Goal: Task Accomplishment & Management: Manage account settings

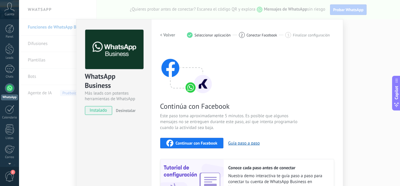
click at [355, 47] on div "WhatsApp Business Más leads con potentes herramientas de WhatsApp instalado Des…" at bounding box center [209, 93] width 381 height 186
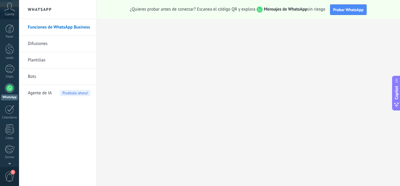
click at [9, 11] on icon at bounding box center [9, 7] width 10 height 9
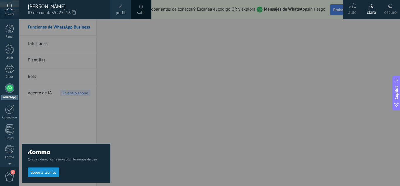
click at [372, 11] on div "claro" at bounding box center [371, 11] width 9 height 15
click at [307, 17] on div at bounding box center [219, 93] width 400 height 186
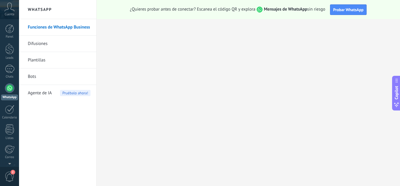
click at [278, 9] on strong "Mensajes de WhatsApp" at bounding box center [285, 9] width 43 height 6
click at [6, 89] on div at bounding box center [9, 87] width 9 height 9
click at [344, 9] on span "Probar WhatsApp" at bounding box center [349, 9] width 30 height 5
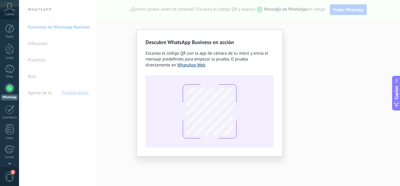
click at [192, 65] on link "WhatsApp Web" at bounding box center [191, 65] width 28 height 6
click at [299, 64] on div "Descubre WhatsApp Business en acción Escanea el código QR con la app de cámara …" at bounding box center [209, 93] width 381 height 186
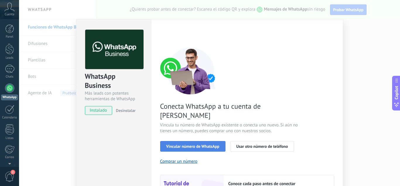
click at [200, 144] on span "Vincular número de WhatsApp" at bounding box center [193, 146] width 53 height 4
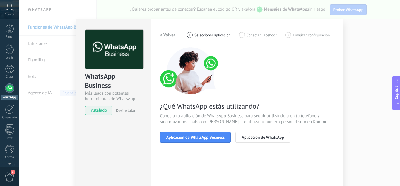
click at [200, 135] on span "Aplicación de WhatsApp Business" at bounding box center [196, 137] width 59 height 4
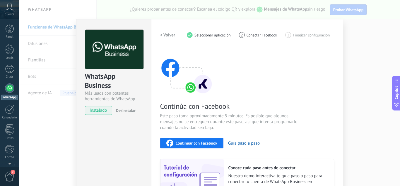
click at [196, 144] on span "Continuar con Facebook" at bounding box center [197, 143] width 42 height 4
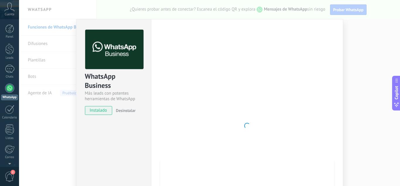
click at [32, 77] on div "WhatsApp Business Más leads con potentes herramientas de WhatsApp instalado Des…" at bounding box center [209, 93] width 381 height 186
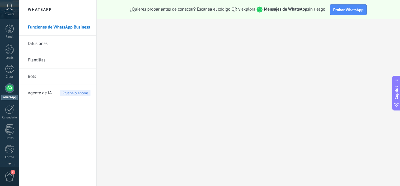
click at [32, 77] on body ".abccls-1,.abccls-2{fill-rule:evenodd}.abccls-2{fill:#fff} .abfcls-1{fill:none}…" at bounding box center [200, 93] width 400 height 186
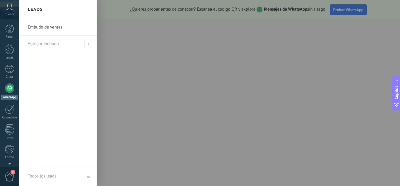
click at [44, 29] on link "Embudo de ventas" at bounding box center [59, 27] width 63 height 16
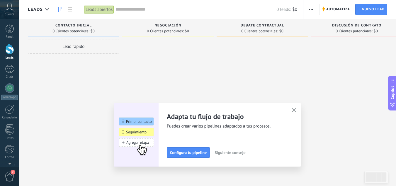
click at [9, 9] on icon at bounding box center [9, 7] width 10 height 9
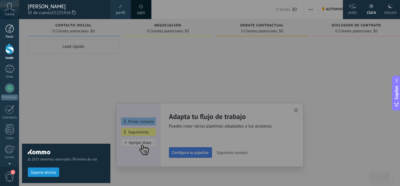
click at [8, 33] on link "Panel" at bounding box center [9, 31] width 19 height 14
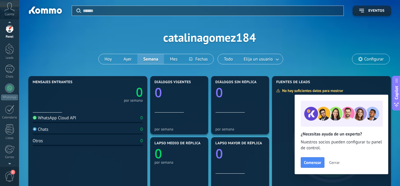
scroll to position [4, 0]
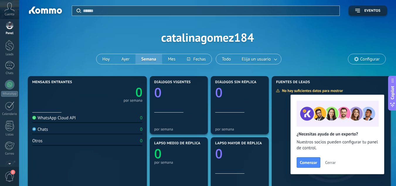
click at [10, 172] on span "2" at bounding box center [10, 176] width 10 height 10
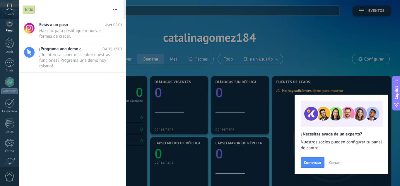
scroll to position [0, 0]
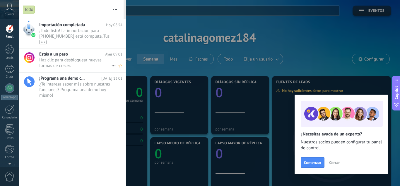
click at [75, 61] on span "Haz clic para desbloquear nuevas formas de crecer. •••" at bounding box center [75, 62] width 72 height 11
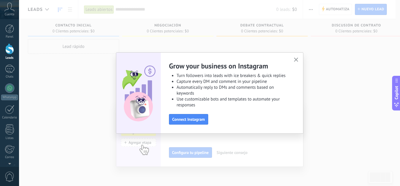
click at [184, 121] on button "Connect Instagram" at bounding box center [188, 119] width 39 height 11
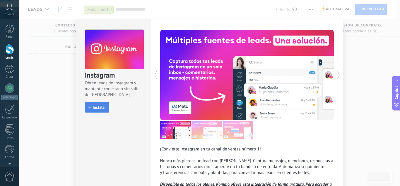
click at [103, 109] on span "Instalar" at bounding box center [99, 107] width 13 height 4
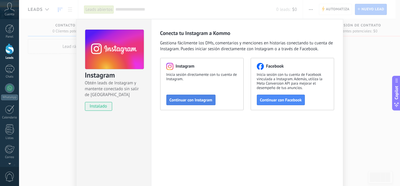
click at [209, 99] on span "Continuar con Instagram" at bounding box center [191, 100] width 43 height 4
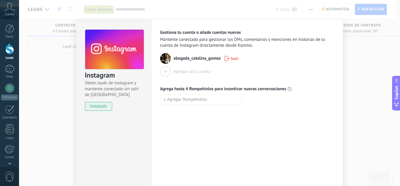
click at [361, 43] on div "Instagram Obtén leads de Instagram y mantente conectado sin salir de Kommo inst…" at bounding box center [209, 93] width 381 height 186
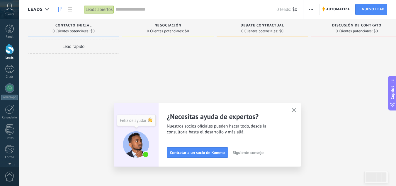
click at [295, 109] on icon "button" at bounding box center [294, 110] width 4 height 4
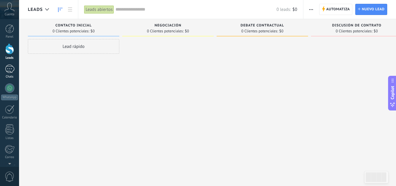
click at [11, 72] on div at bounding box center [9, 68] width 9 height 9
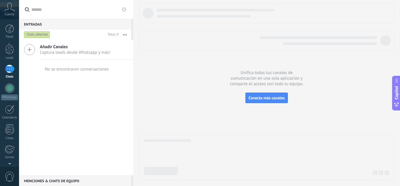
click at [59, 46] on span "Añadir Canales" at bounding box center [75, 47] width 71 height 6
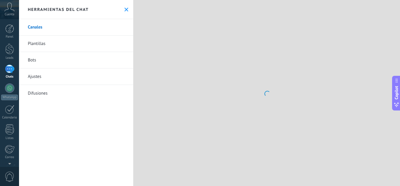
click at [29, 50] on link "Plantillas" at bounding box center [76, 43] width 114 height 16
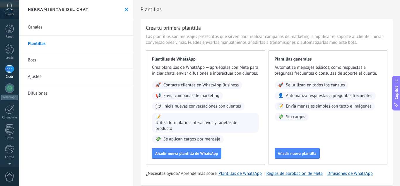
click at [37, 30] on link "Canales" at bounding box center [76, 27] width 114 height 16
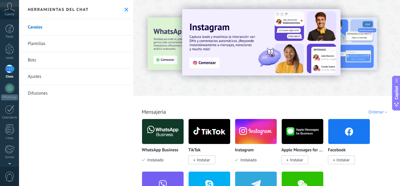
click at [205, 161] on span "Instalar" at bounding box center [203, 159] width 13 height 5
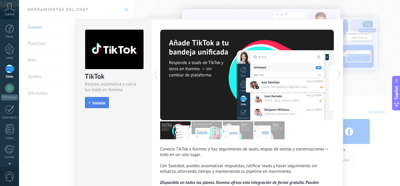
click at [98, 103] on span "Instalar" at bounding box center [99, 103] width 13 height 4
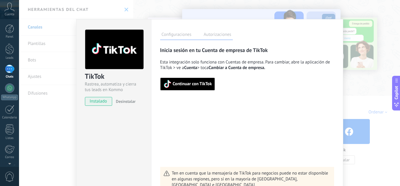
click at [197, 84] on span "Continuar con TikTok" at bounding box center [192, 84] width 39 height 4
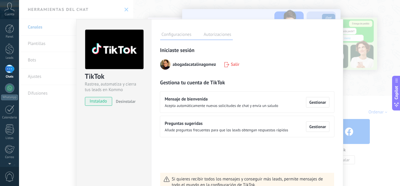
click at [40, 40] on div "TikTok Rastrea, automatiza y cierra tus leads en Kommo instalado Desinstalar Co…" at bounding box center [209, 93] width 381 height 186
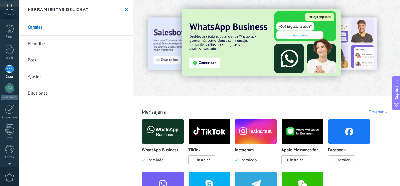
click at [206, 159] on span "Instalar" at bounding box center [203, 159] width 13 height 5
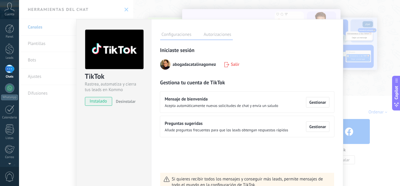
click at [365, 94] on div "TikTok Rastrea, automatiza y cierra tus leads en Kommo instalado Desinstalar Co…" at bounding box center [209, 93] width 381 height 186
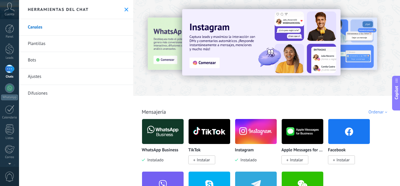
click at [344, 156] on span "Instalar" at bounding box center [341, 159] width 27 height 9
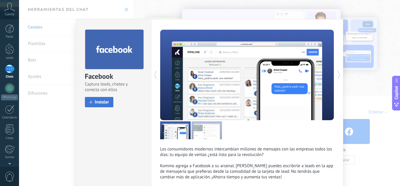
click at [95, 103] on span "Instalar" at bounding box center [102, 102] width 14 height 4
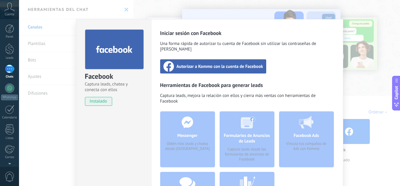
click at [193, 59] on div "Autorizar a Kommo con la cuenta de Facebook" at bounding box center [213, 66] width 106 height 14
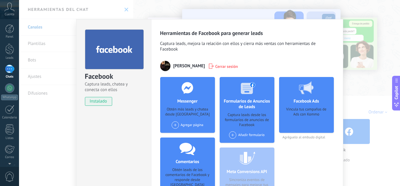
click at [356, 17] on div "Facebook Captura leads, chatea y conecta con ellos instalado Desinstalar Herram…" at bounding box center [209, 93] width 381 height 186
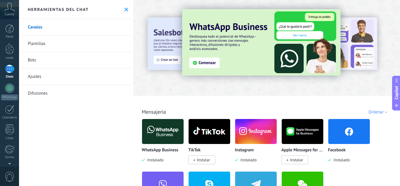
click at [311, 106] on div "Todo Bandeja de entrada Soluciones de IA Automatizaciones Fuentes de leads Inst…" at bounding box center [267, 105] width 264 height 19
click at [378, 110] on div "Ordenar" at bounding box center [379, 112] width 21 height 6
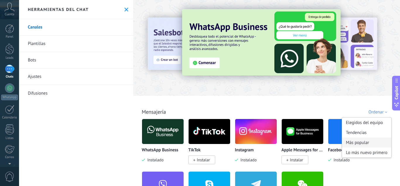
click at [358, 142] on div "Más popular" at bounding box center [366, 142] width 49 height 10
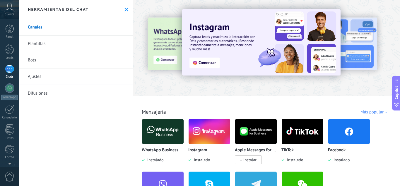
click at [377, 130] on div "WhatsApp Business Instalado Instagram Instalado Apple Messages for Business Ins…" at bounding box center [270, 170] width 256 height 105
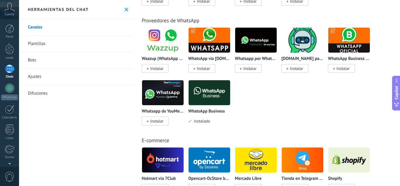
scroll to position [211, 0]
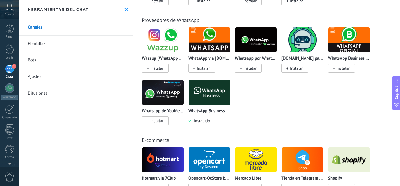
click at [9, 72] on div "1" at bounding box center [9, 68] width 9 height 9
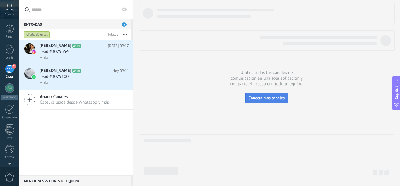
click at [267, 98] on span "Conecta más canales" at bounding box center [267, 97] width 36 height 5
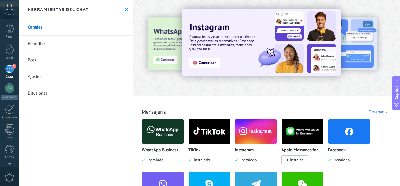
click at [208, 131] on img at bounding box center [210, 131] width 42 height 28
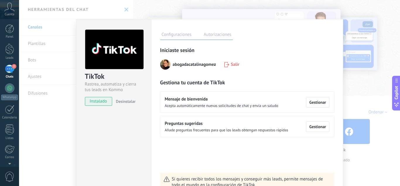
click at [371, 71] on div "TikTok Rastrea, automatiza y cierra tus leads en Kommo instalado Desinstalar Co…" at bounding box center [209, 93] width 381 height 186
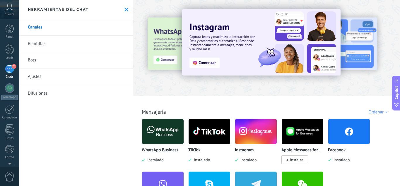
click at [343, 136] on img at bounding box center [350, 131] width 42 height 28
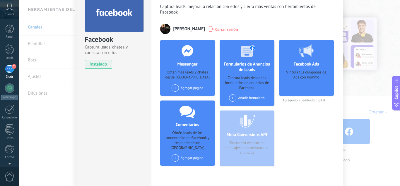
scroll to position [61, 0]
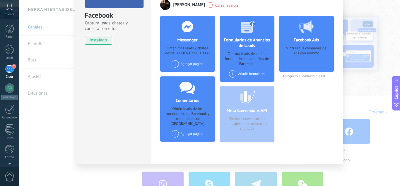
click at [168, 66] on div "Agregar página" at bounding box center [187, 65] width 39 height 11
click at [172, 67] on span at bounding box center [175, 63] width 7 height 7
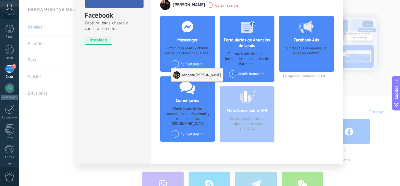
click at [189, 73] on div "Abogada [PERSON_NAME]" at bounding box center [197, 74] width 52 height 13
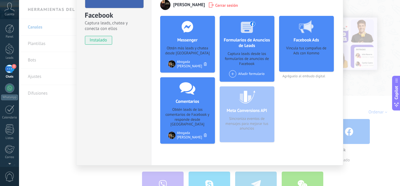
click at [350, 127] on div "Facebook Captura leads, chatea y conecta con ellos instalado Desinstalar Herram…" at bounding box center [209, 93] width 381 height 186
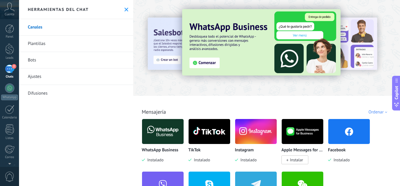
scroll to position [0, 0]
click at [384, 152] on div "WhatsApp Business Instalado TikTok Instalado Instagram Instalado Apple Messages…" at bounding box center [270, 170] width 256 height 105
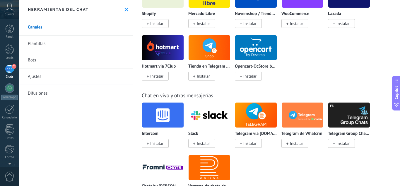
scroll to position [387, 0]
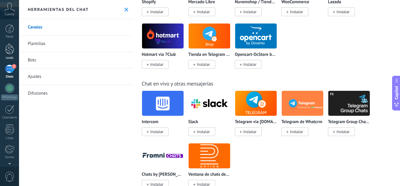
click at [13, 52] on div at bounding box center [9, 48] width 9 height 11
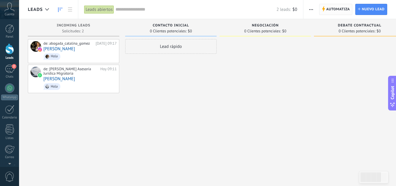
click at [332, 9] on span "Automatiza" at bounding box center [338, 9] width 24 height 11
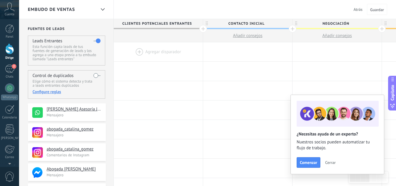
click at [99, 75] on label at bounding box center [97, 75] width 7 height 9
click at [10, 89] on div at bounding box center [9, 87] width 9 height 9
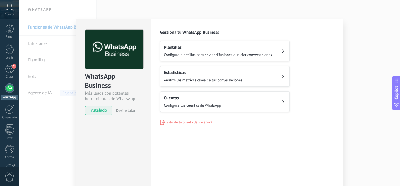
click at [260, 54] on span "Configura plantillas para enviar difusiones e iniciar conversaciones" at bounding box center [218, 54] width 108 height 5
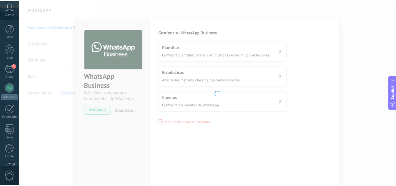
scroll to position [58, 0]
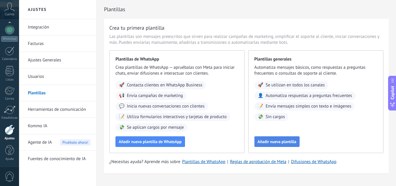
click at [271, 142] on span "Añadir nueva plantilla" at bounding box center [277, 141] width 39 height 4
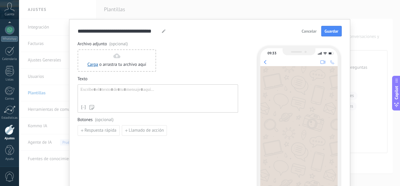
click at [305, 33] on span "Cancelar" at bounding box center [309, 31] width 15 height 4
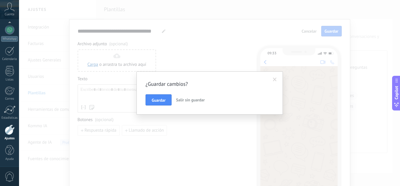
click at [186, 101] on span "Salir sin guardar" at bounding box center [190, 99] width 29 height 5
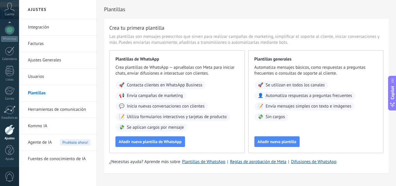
click at [73, 143] on span "Pruébalo ahora!" at bounding box center [75, 142] width 30 height 6
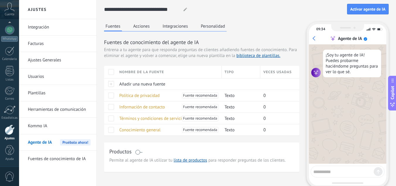
click at [322, 172] on textarea at bounding box center [343, 170] width 60 height 7
click at [41, 76] on link "Usuarios" at bounding box center [59, 76] width 63 height 16
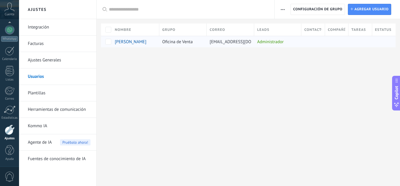
click at [119, 43] on span "[PERSON_NAME]" at bounding box center [131, 42] width 32 height 6
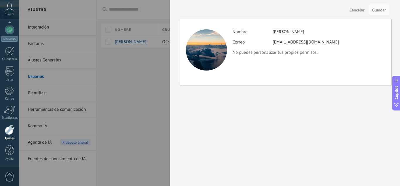
click at [139, 81] on div at bounding box center [200, 93] width 400 height 186
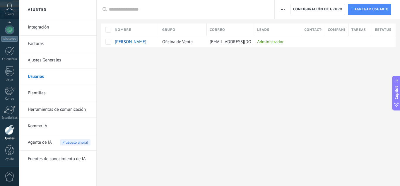
click at [46, 62] on link "Ajustes Generales" at bounding box center [59, 60] width 63 height 16
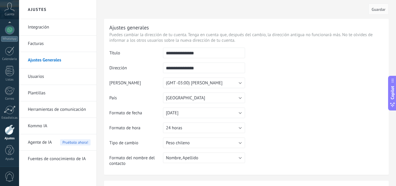
click at [47, 78] on link "Usuarios" at bounding box center [59, 76] width 63 height 16
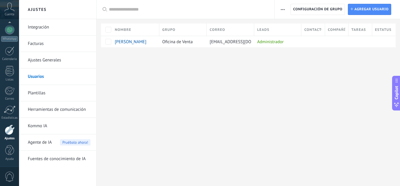
click at [71, 109] on link "Herramientas de comunicación" at bounding box center [59, 109] width 63 height 16
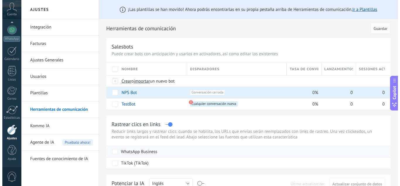
scroll to position [87, 0]
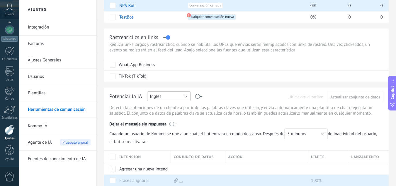
click at [175, 98] on button "Inglés" at bounding box center [168, 96] width 43 height 10
click at [164, 116] on span "Español" at bounding box center [166, 117] width 45 height 6
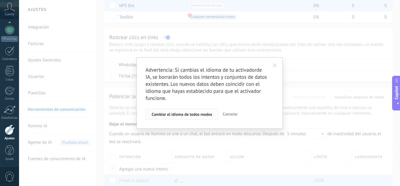
click at [192, 114] on span "Cambiar el idioma de todos modos" at bounding box center [182, 114] width 61 height 4
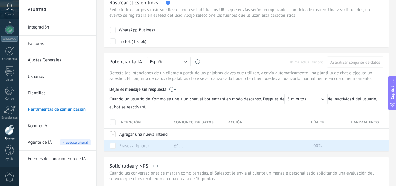
scroll to position [123, 0]
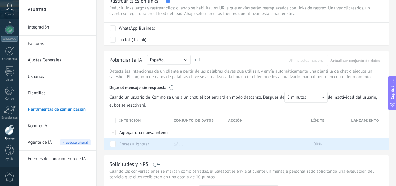
click at [201, 60] on div "Potenciar la IA Rusa Inglés Español Portugués Indonesio Turco Español Última ac…" at bounding box center [246, 60] width 274 height 9
click at [203, 61] on div "Potenciar la IA Rusa Inglés Español Portugués Indonesio Turco Español Última ac…" at bounding box center [246, 60] width 274 height 9
click at [201, 60] on div "Potenciar la IA Rusa Inglés Español Portugués Indonesio Turco Español Última ac…" at bounding box center [246, 60] width 274 height 9
drag, startPoint x: 198, startPoint y: 60, endPoint x: 201, endPoint y: 60, distance: 2.9
click at [201, 60] on label at bounding box center [199, 60] width 7 height 0
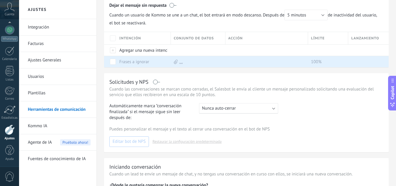
scroll to position [207, 0]
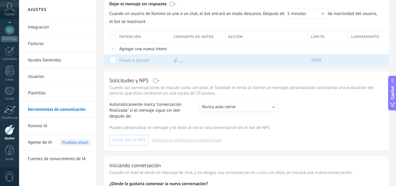
click at [160, 81] on label at bounding box center [156, 80] width 7 height 0
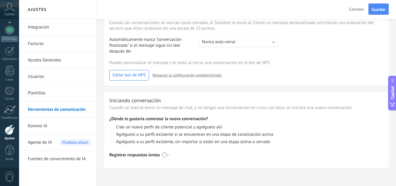
scroll to position [273, 0]
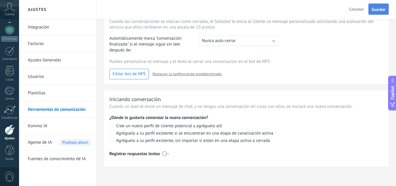
click at [381, 9] on span "Guardar" at bounding box center [379, 9] width 14 height 4
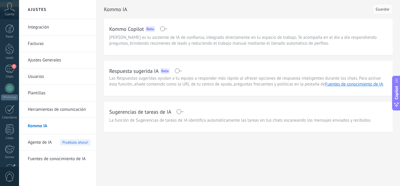
click at [40, 31] on link "Integración" at bounding box center [59, 27] width 63 height 16
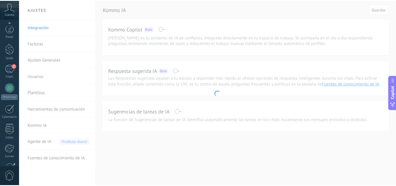
scroll to position [58, 0]
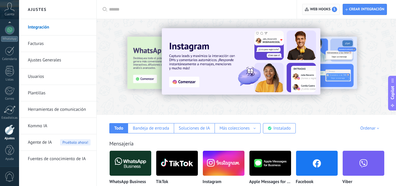
click at [324, 11] on span "Web hooks 1" at bounding box center [323, 9] width 27 height 5
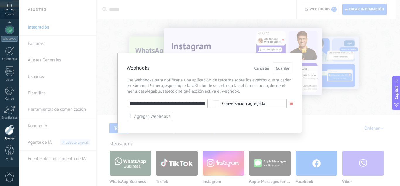
click at [244, 103] on div "Conversación agregada" at bounding box center [243, 103] width 43 height 4
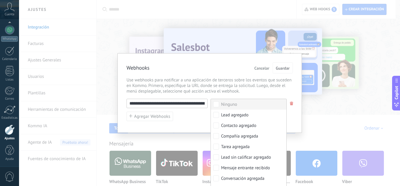
click at [313, 101] on div "**********" at bounding box center [209, 93] width 381 height 186
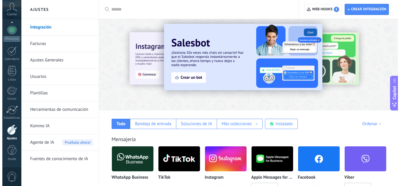
scroll to position [9, 0]
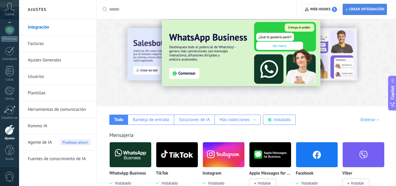
click at [358, 11] on span "Crear integración" at bounding box center [366, 9] width 35 height 5
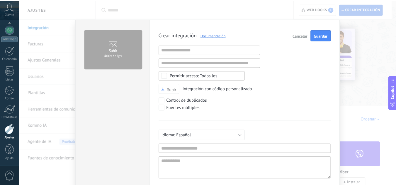
scroll to position [6, 0]
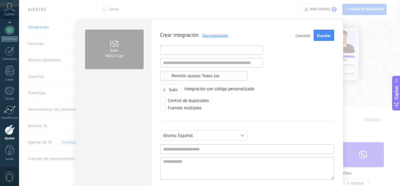
click at [185, 49] on input "text" at bounding box center [211, 49] width 103 height 9
click at [305, 35] on span "Cancelar" at bounding box center [303, 35] width 15 height 4
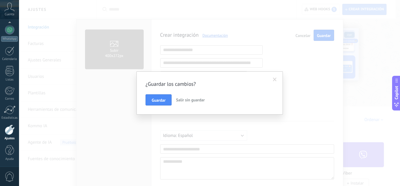
click at [186, 100] on span "Salir sin guardar" at bounding box center [190, 99] width 29 height 5
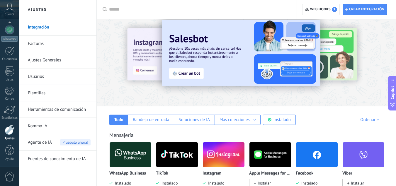
scroll to position [4, 0]
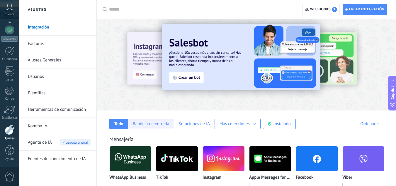
click at [147, 124] on div "Bandeja de entrada" at bounding box center [151, 124] width 36 height 6
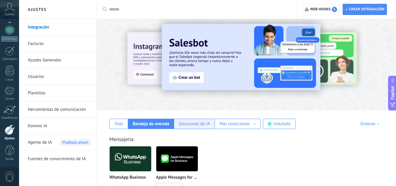
click at [196, 123] on div "Soluciones de IA" at bounding box center [194, 124] width 31 height 6
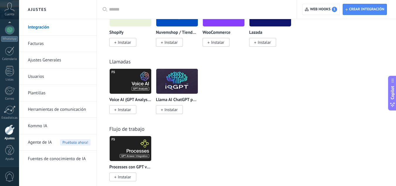
scroll to position [33, 0]
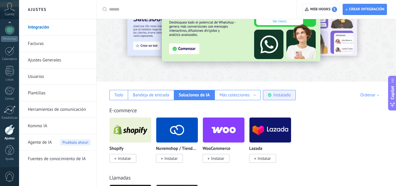
click at [285, 95] on div "Instalado" at bounding box center [282, 95] width 17 height 6
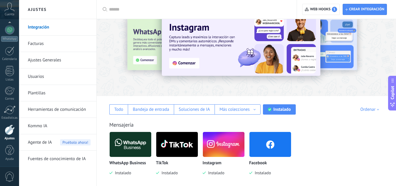
scroll to position [0, 0]
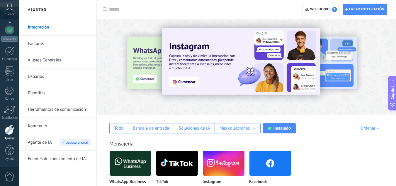
click at [35, 40] on link "Facturas" at bounding box center [59, 43] width 63 height 16
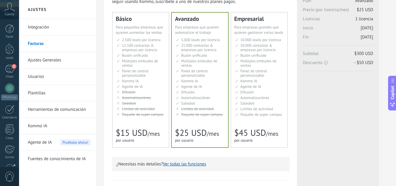
scroll to position [39, 0]
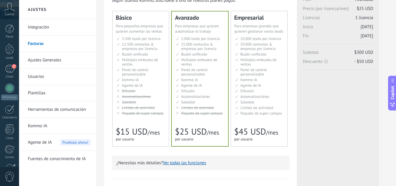
drag, startPoint x: 0, startPoint y: 0, endPoint x: 395, endPoint y: 62, distance: 400.4
click at [395, 62] on html ".abccls-1,.abccls-2{fill-rule:evenodd}.abccls-2{fill:#fff} .abfcls-1{fill:none}…" at bounding box center [198, 54] width 396 height 186
click at [160, 72] on li "Настраиваемый рабочий стол Customizable dashboard Panel de control personalizab…" at bounding box center [141, 71] width 49 height 9
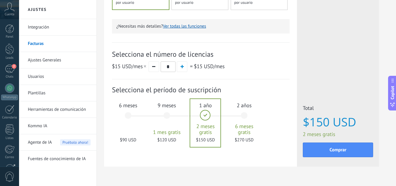
scroll to position [176, 0]
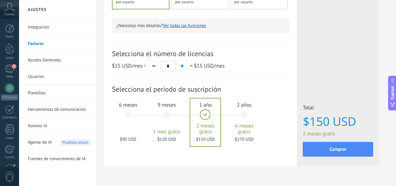
click at [129, 113] on div "6 meses $90 USD" at bounding box center [128, 117] width 32 height 41
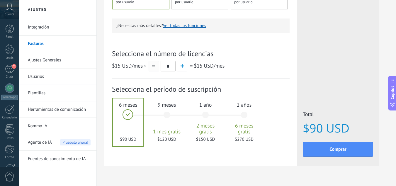
click at [155, 70] on button "button" at bounding box center [154, 66] width 11 height 11
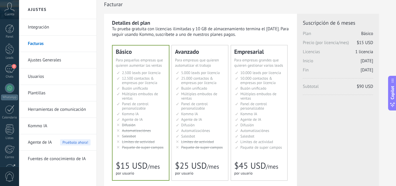
scroll to position [0, 0]
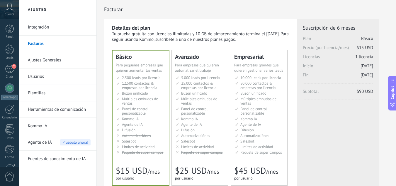
click at [38, 60] on link "Ajustes Generales" at bounding box center [59, 60] width 63 height 16
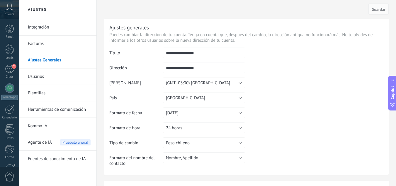
click at [53, 73] on link "Usuarios" at bounding box center [59, 76] width 63 height 16
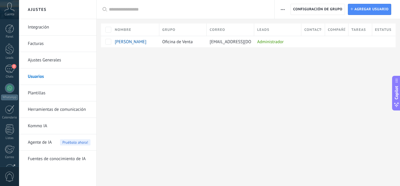
click at [38, 93] on link "Plantillas" at bounding box center [59, 93] width 63 height 16
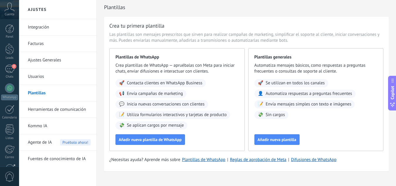
scroll to position [12, 0]
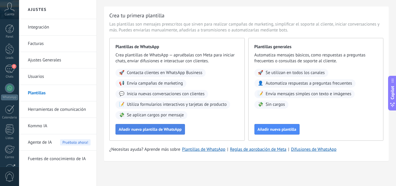
click at [163, 129] on span "Añadir nueva plantilla de WhatsApp" at bounding box center [150, 129] width 63 height 4
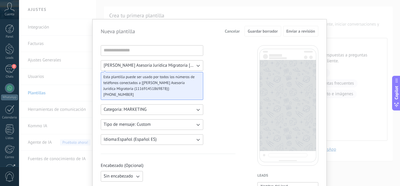
click at [368, 35] on div "Nueva plantilla Cancelar Guardar borrador Enviar a revisión Catalina Gómez Ases…" at bounding box center [209, 93] width 381 height 186
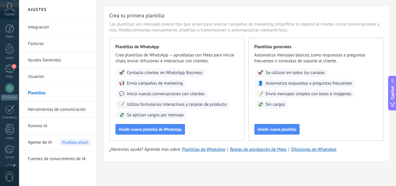
click at [35, 140] on span "Agente de IA" at bounding box center [40, 142] width 24 height 16
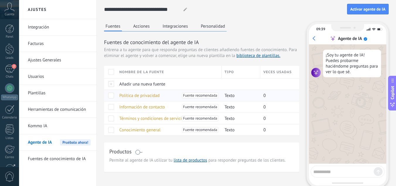
click at [137, 96] on span "Política de privacidad" at bounding box center [139, 96] width 40 height 6
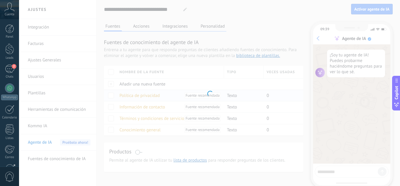
type input "**********"
type textarea "**********"
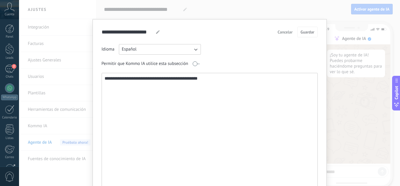
click at [286, 32] on span "Cancelar" at bounding box center [285, 32] width 15 height 4
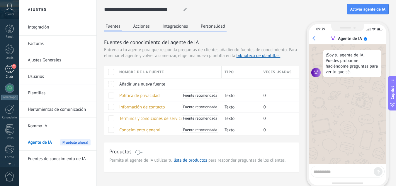
scroll to position [58, 0]
click at [12, 70] on div at bounding box center [9, 71] width 9 height 10
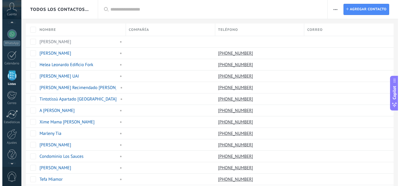
scroll to position [50, 0]
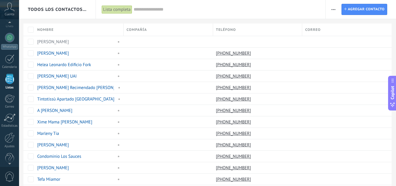
click at [9, 12] on div "Cuenta" at bounding box center [9, 9] width 19 height 19
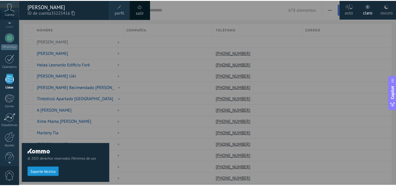
scroll to position [36, 0]
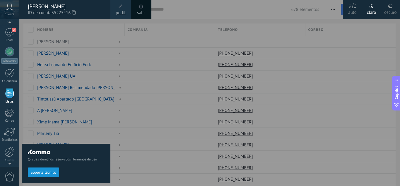
click at [60, 6] on div "[PERSON_NAME]" at bounding box center [66, 6] width 77 height 6
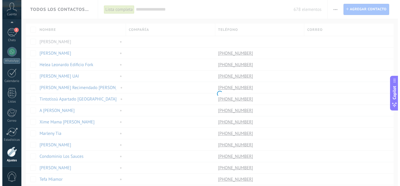
scroll to position [58, 0]
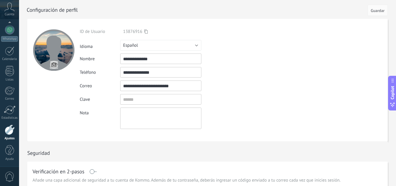
click at [14, 17] on div "Cuenta" at bounding box center [9, 9] width 19 height 19
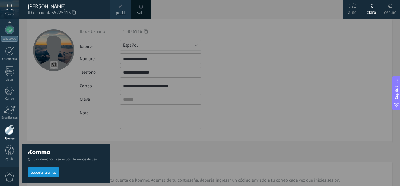
click at [184, 9] on div at bounding box center [219, 93] width 400 height 186
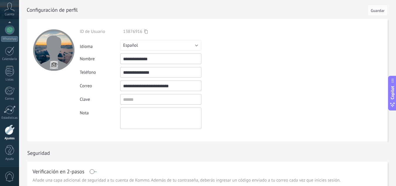
click at [3, 8] on div "Cuenta" at bounding box center [9, 9] width 19 height 19
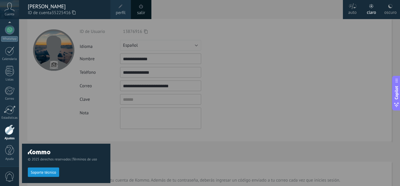
click at [120, 11] on span "perfil" at bounding box center [121, 13] width 10 height 6
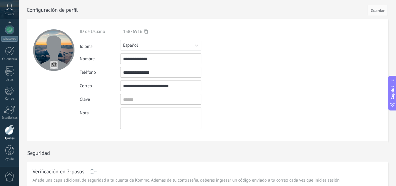
click at [9, 6] on icon at bounding box center [9, 7] width 10 height 9
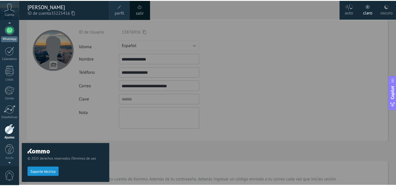
scroll to position [55, 0]
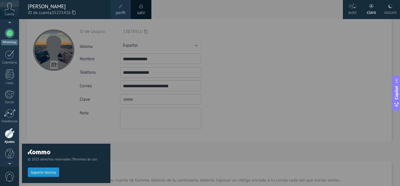
click at [11, 33] on div at bounding box center [9, 32] width 9 height 9
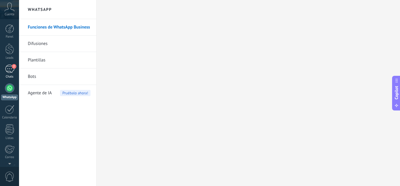
click at [9, 69] on div "2" at bounding box center [9, 68] width 9 height 9
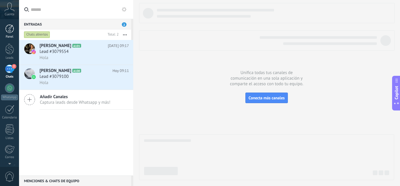
click at [6, 33] on div at bounding box center [9, 28] width 9 height 9
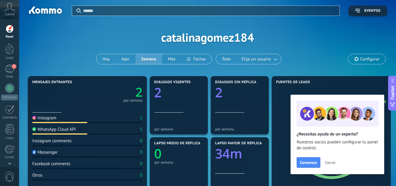
click at [7, 13] on span "Cuenta" at bounding box center [10, 15] width 10 height 4
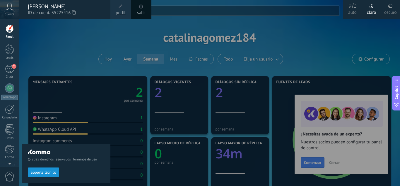
click at [116, 12] on span "perfil" at bounding box center [121, 13] width 10 height 6
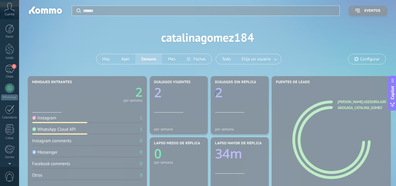
scroll to position [58, 0]
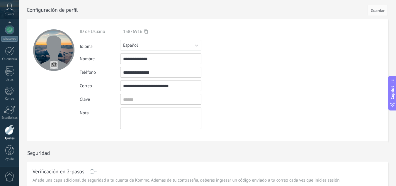
click at [9, 7] on icon at bounding box center [9, 7] width 10 height 9
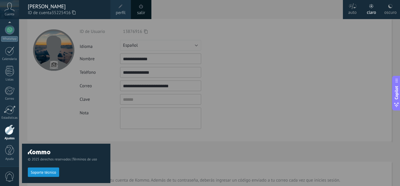
click at [46, 9] on div "[PERSON_NAME]" at bounding box center [66, 6] width 77 height 6
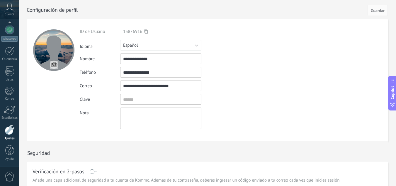
click at [13, 10] on icon at bounding box center [9, 7] width 10 height 9
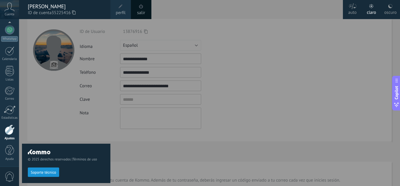
click at [9, 134] on div at bounding box center [10, 129] width 10 height 10
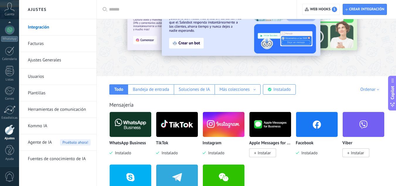
scroll to position [35, 0]
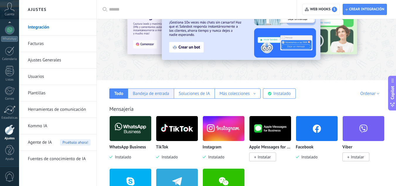
click at [148, 94] on div "Bandeja de entrada" at bounding box center [151, 94] width 36 height 6
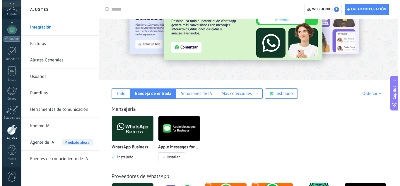
scroll to position [53, 0]
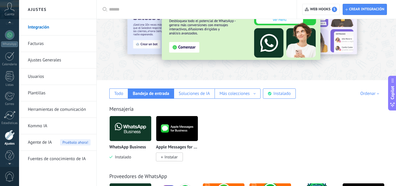
click at [8, 15] on span "Cuenta" at bounding box center [10, 15] width 10 height 4
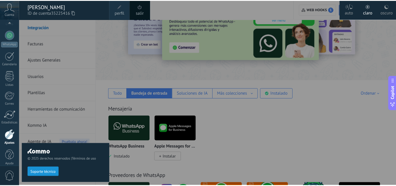
scroll to position [58, 0]
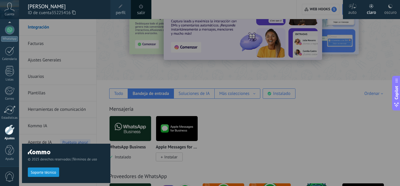
click at [130, 53] on div at bounding box center [219, 93] width 400 height 186
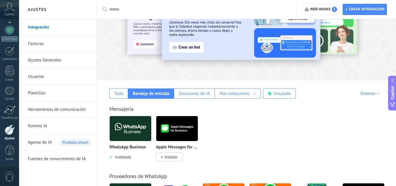
click at [15, 8] on div "Cuenta" at bounding box center [9, 9] width 19 height 19
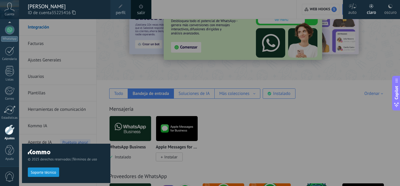
click at [124, 17] on link "perfil" at bounding box center [121, 9] width 21 height 19
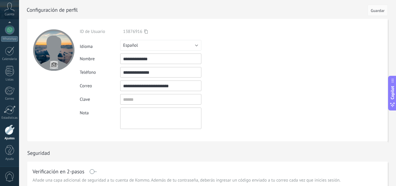
click at [259, 97] on div "Clave" at bounding box center [174, 99] width 189 height 11
click at [11, 28] on div "Panel Leads 2 Chats WhatsApp Clientes" at bounding box center [9, 70] width 19 height 201
click at [10, 33] on div at bounding box center [9, 32] width 9 height 9
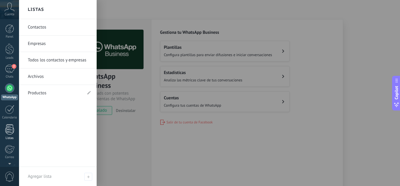
click at [6, 133] on div at bounding box center [9, 129] width 9 height 10
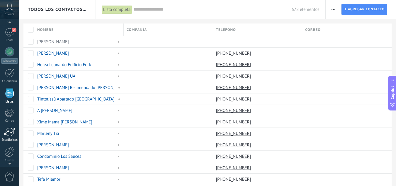
click at [9, 137] on link "Estadísticas" at bounding box center [9, 134] width 19 height 14
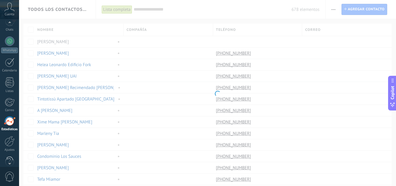
scroll to position [58, 0]
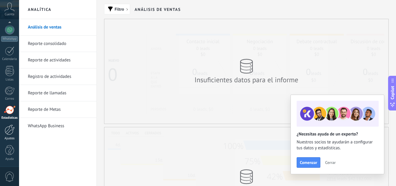
click at [9, 134] on div at bounding box center [10, 129] width 10 height 10
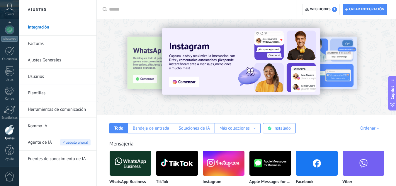
click at [9, 170] on div "0" at bounding box center [9, 175] width 19 height 19
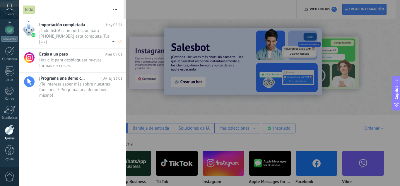
click at [46, 43] on div "•••" at bounding box center [42, 42] width 7 height 4
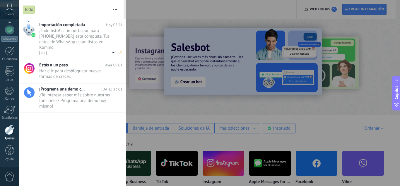
click at [89, 36] on span "¡Todo listo! La importación para +56 9 7544 7560 está completa. Tus datos de Wh…" at bounding box center [75, 41] width 72 height 27
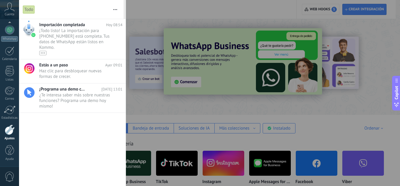
click at [205, 12] on div at bounding box center [200, 93] width 400 height 186
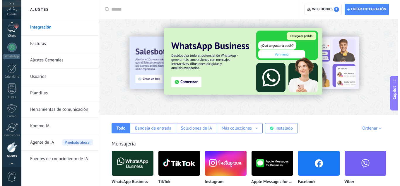
scroll to position [37, 0]
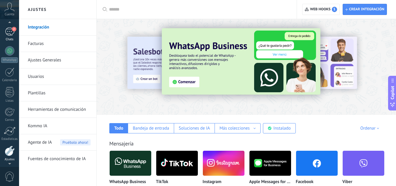
click at [10, 32] on div "2" at bounding box center [9, 31] width 9 height 9
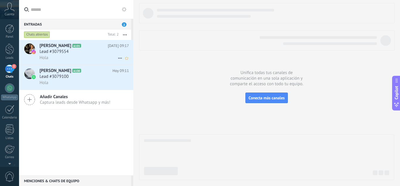
click at [74, 50] on div "Lead #3079554" at bounding box center [84, 52] width 89 height 6
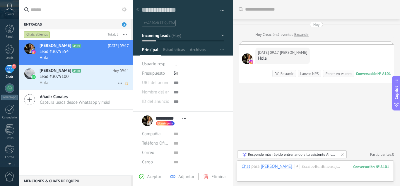
click at [52, 74] on span "Lead #3079100" at bounding box center [54, 77] width 29 height 6
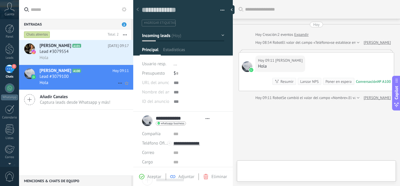
type textarea "**********"
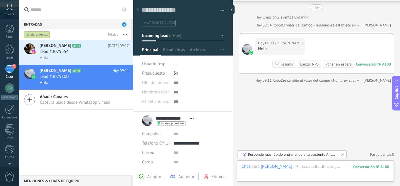
click at [276, 155] on div "Responde más rápido entrenando a tu asistente AI con tus fuentes de datos" at bounding box center [292, 154] width 89 height 5
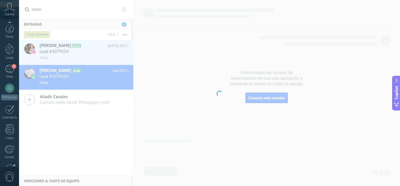
scroll to position [58, 0]
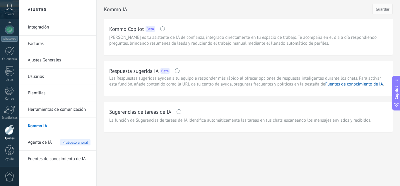
click at [181, 70] on span at bounding box center [178, 70] width 7 height 5
click at [380, 11] on span "Guardar" at bounding box center [383, 9] width 14 height 4
click at [54, 58] on link "Ajustes Generales" at bounding box center [59, 60] width 63 height 16
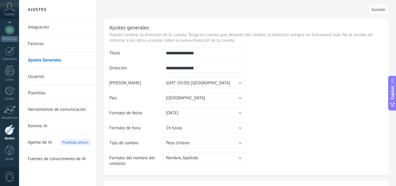
drag, startPoint x: 203, startPoint y: 54, endPoint x: 160, endPoint y: 54, distance: 43.1
click at [160, 54] on tr "**********" at bounding box center [246, 54] width 274 height 15
type input "**********"
drag, startPoint x: 197, startPoint y: 68, endPoint x: 155, endPoint y: 71, distance: 42.0
click at [155, 71] on tr "**********" at bounding box center [246, 69] width 274 height 15
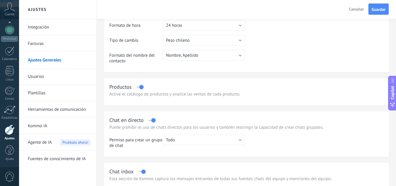
scroll to position [113, 0]
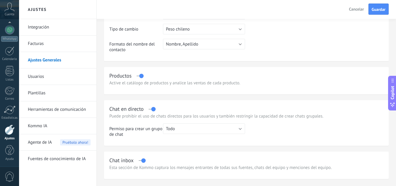
type input "**********"
click at [138, 77] on div "Productos" at bounding box center [246, 75] width 274 height 7
click at [137, 75] on div "Productos" at bounding box center [246, 75] width 274 height 7
click at [138, 76] on label at bounding box center [140, 76] width 7 height 0
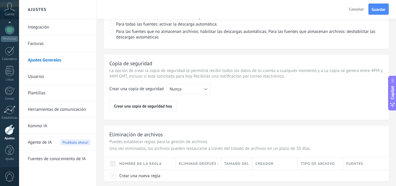
scroll to position [471, 0]
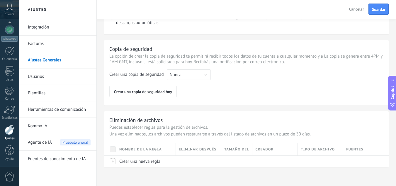
click at [375, 7] on button "Guardar" at bounding box center [379, 9] width 20 height 11
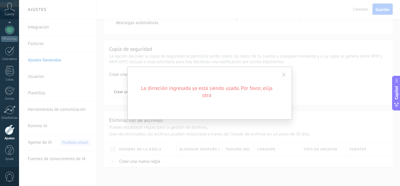
click at [285, 74] on span at bounding box center [284, 75] width 4 height 4
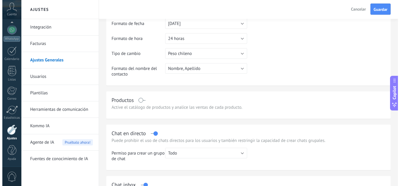
scroll to position [0, 0]
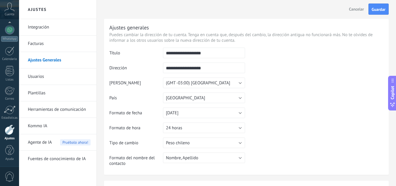
click at [359, 9] on span "Cancelar" at bounding box center [356, 8] width 15 height 5
type input "**********"
click at [8, 15] on span "Cuenta" at bounding box center [10, 15] width 10 height 4
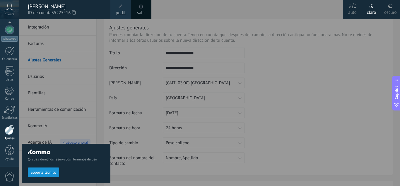
click at [122, 52] on div at bounding box center [219, 93] width 400 height 186
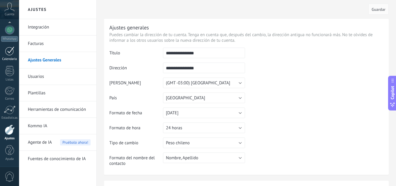
click at [9, 54] on div at bounding box center [9, 50] width 9 height 9
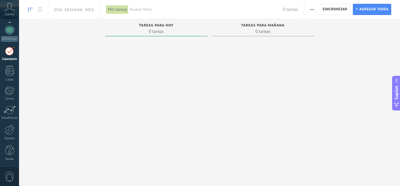
scroll to position [17, 0]
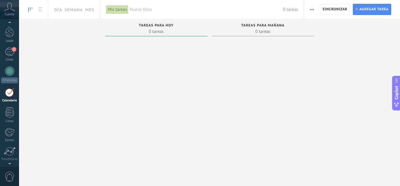
click at [313, 9] on use "button" at bounding box center [312, 9] width 4 height 1
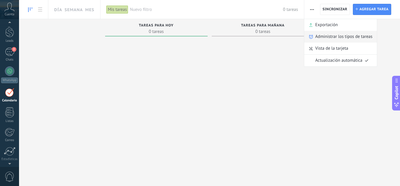
click at [340, 34] on span "Administrar los tipos de tareas" at bounding box center [344, 37] width 57 height 12
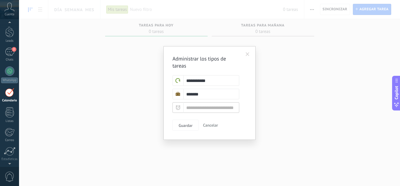
click at [248, 52] on span at bounding box center [248, 54] width 4 height 4
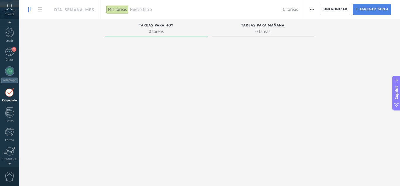
click at [369, 9] on span "Agregar tarea" at bounding box center [374, 9] width 29 height 11
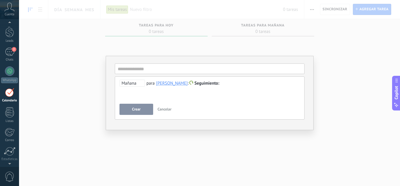
click at [346, 70] on div "**********" at bounding box center [209, 93] width 381 height 186
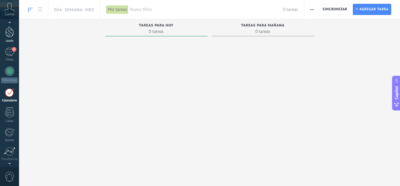
click at [12, 35] on div at bounding box center [9, 31] width 9 height 11
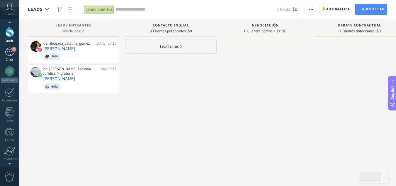
click at [10, 51] on div "2" at bounding box center [9, 51] width 9 height 9
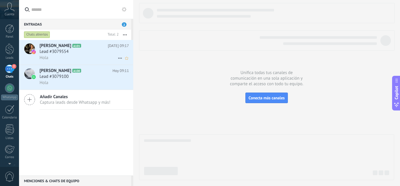
click at [71, 50] on h3 "Lead #3079554" at bounding box center [56, 52] width 32 height 6
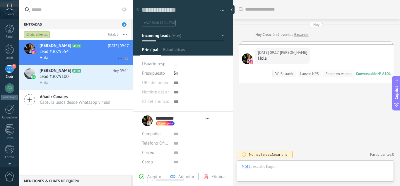
scroll to position [9, 0]
click at [154, 177] on span "Aceptar" at bounding box center [154, 177] width 14 height 6
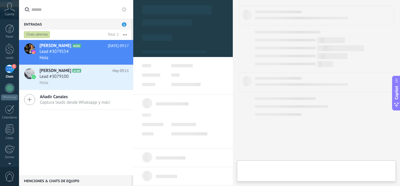
type textarea "**********"
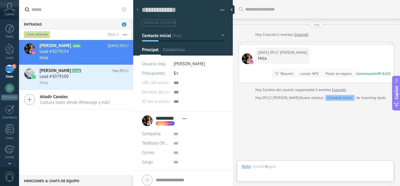
scroll to position [17, 0]
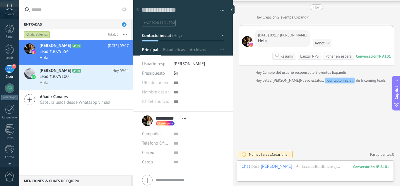
click at [314, 42] on button "Robot" at bounding box center [322, 42] width 18 height 7
click at [356, 35] on div "Hoy 09:17 Cata Gomez Hola Conversación № A101 Conversación № A101 Resumir Resum…" at bounding box center [316, 46] width 155 height 38
click at [117, 56] on icon at bounding box center [120, 58] width 7 height 7
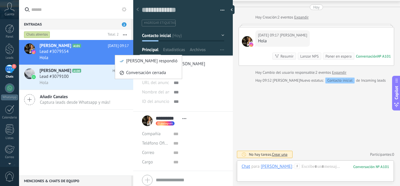
click at [220, 9] on div at bounding box center [200, 93] width 400 height 186
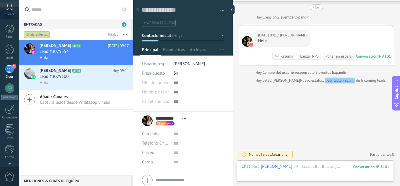
click at [220, 9] on button "button" at bounding box center [220, 10] width 9 height 9
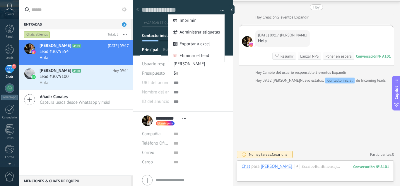
click at [360, 166] on div "101" at bounding box center [372, 166] width 36 height 5
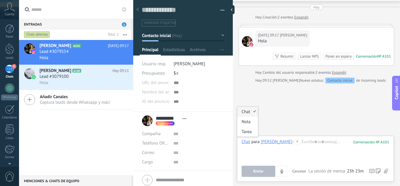
click at [244, 141] on div "Chat" at bounding box center [246, 141] width 9 height 5
click at [322, 157] on div at bounding box center [316, 150] width 148 height 22
click at [323, 156] on div at bounding box center [316, 150] width 148 height 22
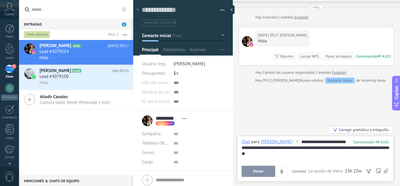
drag, startPoint x: 315, startPoint y: 143, endPoint x: 301, endPoint y: 123, distance: 25.0
click at [301, 123] on div "Buscar Carga más Hoy Hoy Creación: 2 eventos Expandir Hoy 09:17 Cata Gomez Hola…" at bounding box center [316, 84] width 167 height 203
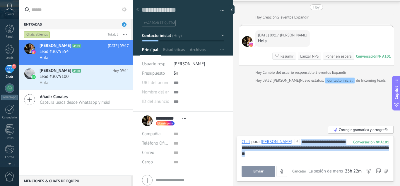
drag, startPoint x: 293, startPoint y: 142, endPoint x: 297, endPoint y: 156, distance: 14.6
click at [297, 156] on div "**********" at bounding box center [316, 150] width 148 height 22
click at [295, 141] on icon at bounding box center [297, 141] width 5 height 5
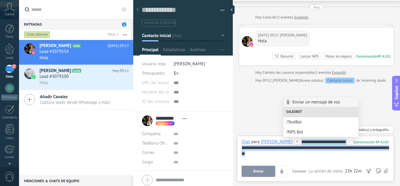
click at [290, 160] on div "**********" at bounding box center [316, 150] width 148 height 22
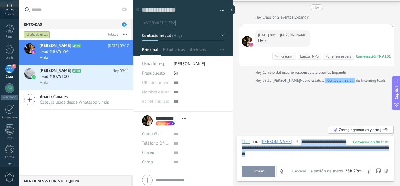
drag, startPoint x: 282, startPoint y: 157, endPoint x: 291, endPoint y: 141, distance: 18.4
click at [291, 141] on div "**********" at bounding box center [316, 150] width 148 height 22
copy div "**********"
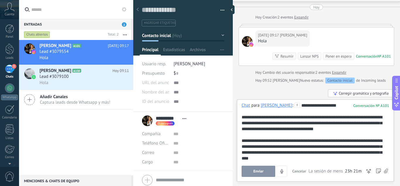
click at [257, 171] on span "Enviar" at bounding box center [259, 171] width 10 height 4
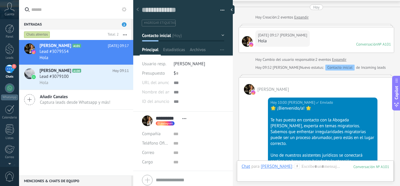
scroll to position [176, 0]
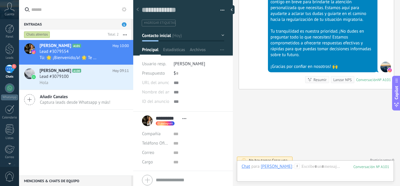
click at [218, 10] on button "button" at bounding box center [220, 10] width 9 height 9
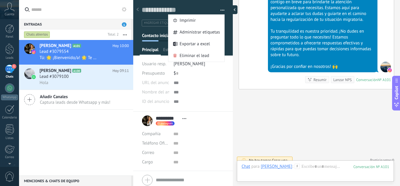
click at [234, 10] on div at bounding box center [233, 9] width 9 height 9
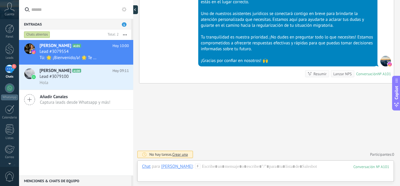
scroll to position [6, 0]
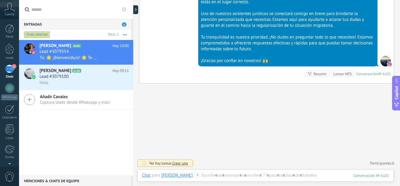
click at [133, 10] on div at bounding box center [133, 93] width 0 height 186
click at [139, 11] on icon at bounding box center [138, 9] width 2 height 3
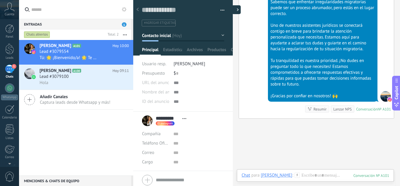
type textarea "**********"
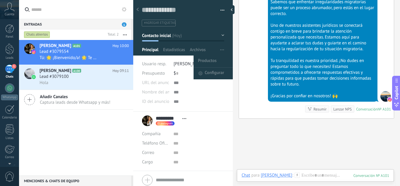
click at [221, 50] on icon "button" at bounding box center [222, 49] width 4 height 1
click at [215, 73] on span "Configurar" at bounding box center [214, 73] width 19 height 12
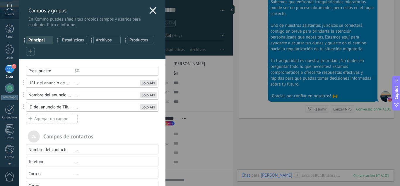
click at [150, 11] on use at bounding box center [153, 10] width 7 height 7
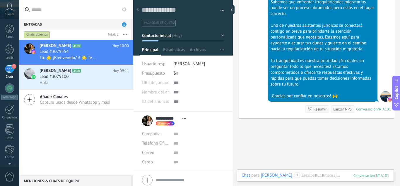
click at [121, 9] on button at bounding box center [124, 9] width 7 height 7
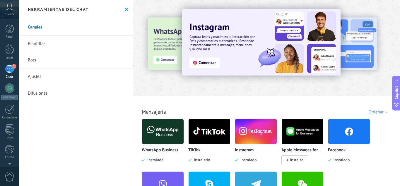
click at [62, 76] on link "Ajustes" at bounding box center [76, 76] width 114 height 16
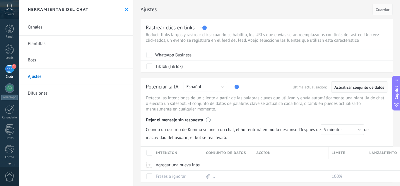
click at [337, 88] on span "Actualizar conjunto de datos" at bounding box center [360, 87] width 50 height 4
click at [87, 26] on link "Canales" at bounding box center [76, 27] width 114 height 16
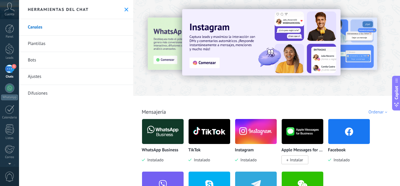
click at [263, 133] on img at bounding box center [256, 131] width 42 height 28
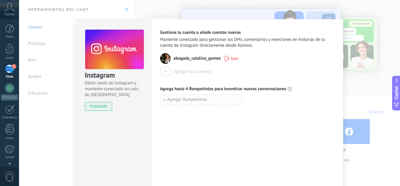
click at [178, 101] on span "Agregar Rompehielos" at bounding box center [187, 99] width 40 height 4
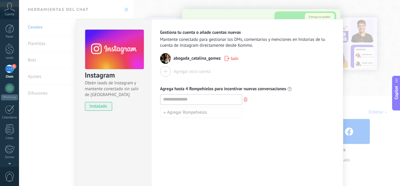
click at [362, 113] on div "Instagram Obtén leads de Instagram y mantente conectado sin salir de Kommo inst…" at bounding box center [209, 93] width 381 height 186
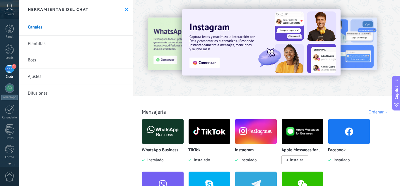
click at [36, 27] on link "Canales" at bounding box center [76, 27] width 114 height 16
click at [35, 61] on link "Bots" at bounding box center [76, 60] width 114 height 16
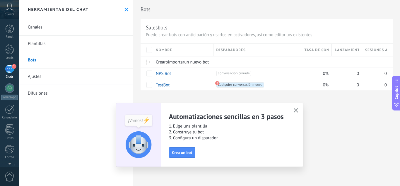
click at [294, 110] on icon "button" at bounding box center [296, 110] width 4 height 4
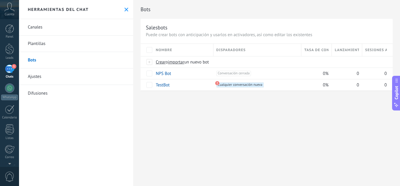
click at [54, 40] on link "Plantillas" at bounding box center [76, 43] width 114 height 16
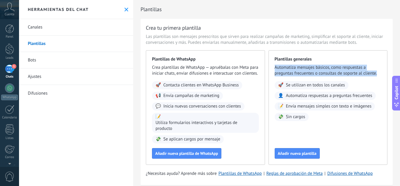
drag, startPoint x: 398, startPoint y: 47, endPoint x: 400, endPoint y: 74, distance: 27.3
click at [396, 74] on div "Plantillas Crea tu primera plantilla Las plantillas son mensajes preescritos qu…" at bounding box center [266, 93] width 267 height 186
click at [304, 155] on span "Añadir nueva plantilla" at bounding box center [297, 153] width 39 height 4
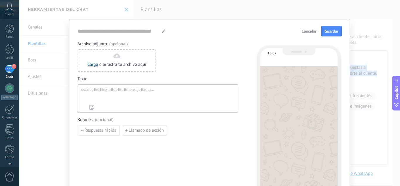
type input "**********"
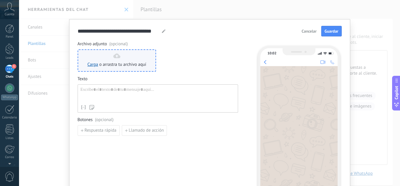
click at [122, 61] on div "Carga o arrastra tu archivo aquí Arrastra aquí" at bounding box center [117, 60] width 59 height 14
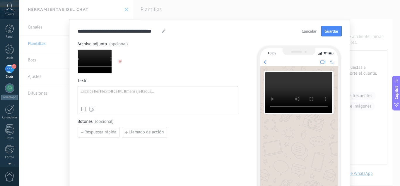
click at [166, 100] on div at bounding box center [158, 96] width 155 height 15
paste div
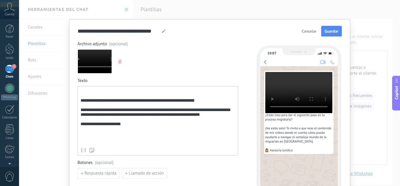
scroll to position [9, 0]
click at [118, 131] on div "**********" at bounding box center [158, 117] width 155 height 56
click at [137, 174] on span "Llamado de acción" at bounding box center [146, 173] width 35 height 4
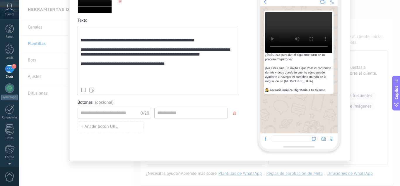
scroll to position [64, 0]
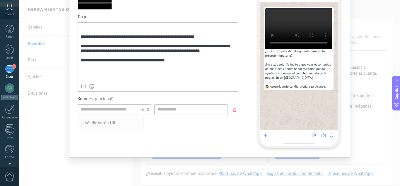
click at [120, 123] on button "Añadir botón URL" at bounding box center [111, 123] width 66 height 11
click at [176, 106] on input at bounding box center [191, 108] width 73 height 9
paste input "**********"
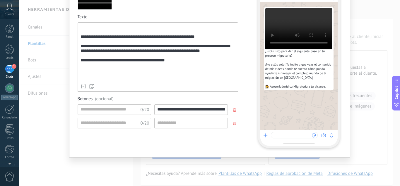
scroll to position [0, 13]
type input "**********"
click at [126, 111] on input at bounding box center [109, 108] width 62 height 9
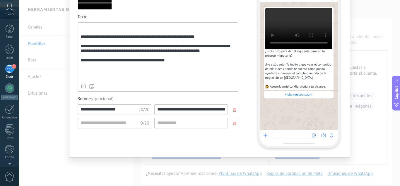
drag, startPoint x: 120, startPoint y: 110, endPoint x: 61, endPoint y: 111, distance: 58.9
click at [61, 111] on div "**********" at bounding box center [209, 93] width 381 height 186
type input "**********"
click at [101, 125] on input at bounding box center [109, 122] width 62 height 9
click at [170, 120] on input at bounding box center [191, 122] width 73 height 9
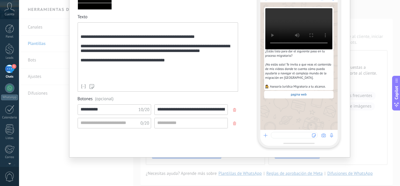
click at [141, 124] on span "0/20" at bounding box center [145, 123] width 9 height 6
click at [133, 124] on input at bounding box center [109, 122] width 62 height 9
type input "********"
click at [174, 121] on input at bounding box center [191, 122] width 73 height 9
click at [245, 162] on div "**********" at bounding box center [209, 93] width 381 height 186
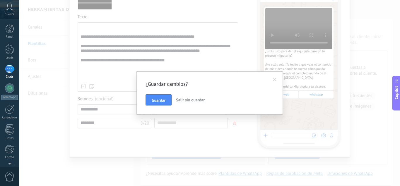
click at [276, 79] on span at bounding box center [275, 79] width 4 height 4
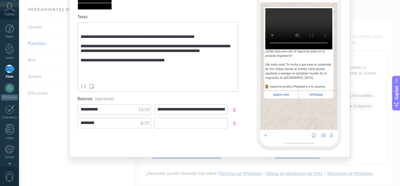
click at [185, 123] on input at bounding box center [191, 122] width 73 height 9
paste input "**********"
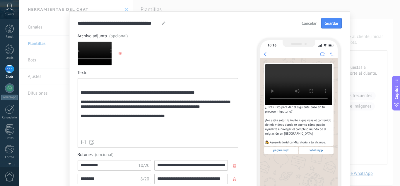
scroll to position [7, 0]
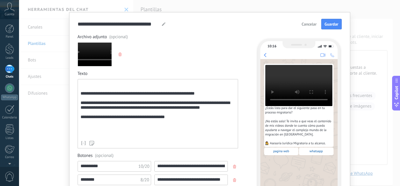
type input "**********"
click at [328, 26] on span "Guardar" at bounding box center [332, 24] width 14 height 4
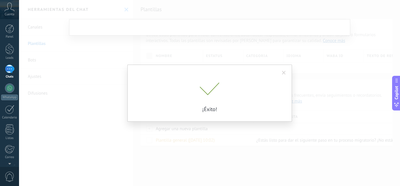
scroll to position [0, 0]
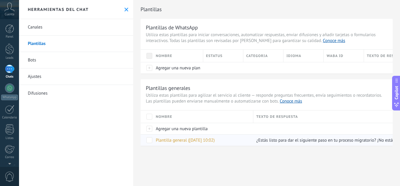
click at [185, 139] on span "Plantilla general (21.09.2025 10:02)" at bounding box center [185, 140] width 59 height 6
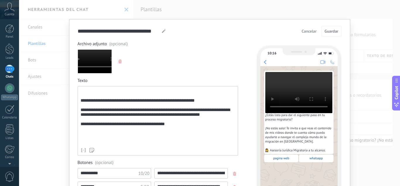
click at [126, 9] on div "**********" at bounding box center [209, 93] width 381 height 186
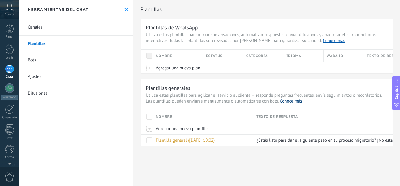
click at [289, 101] on link "Conoce más" at bounding box center [291, 101] width 22 height 6
click at [11, 74] on link "1 Chats" at bounding box center [9, 71] width 19 height 14
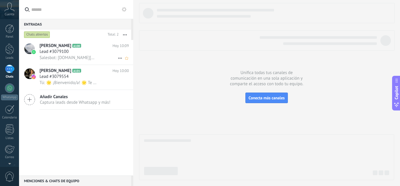
click at [118, 58] on icon at bounding box center [120, 58] width 7 height 7
click at [125, 35] on div at bounding box center [200, 93] width 400 height 186
click at [125, 35] on icon "button" at bounding box center [125, 34] width 4 height 1
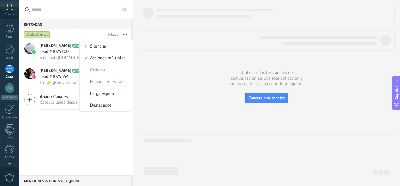
click at [85, 130] on div "Catalina Gomez A100 Hoy 10:09 Lead #3079100 Salesbot: wa.me/56975447560 Convers…" at bounding box center [76, 107] width 114 height 135
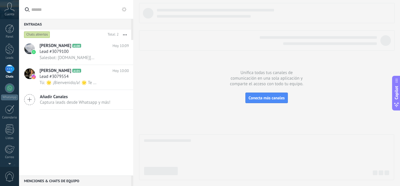
click at [55, 99] on span "Añadir Canales" at bounding box center [75, 97] width 71 height 6
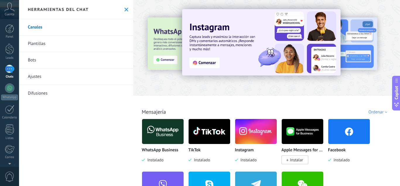
click at [38, 91] on link "Difusiones" at bounding box center [76, 93] width 114 height 16
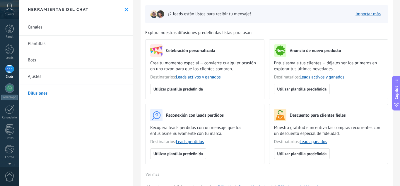
scroll to position [30, 0]
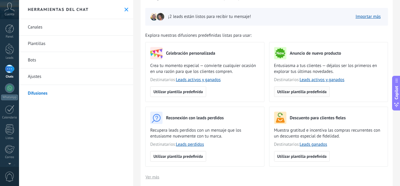
click at [299, 89] on button "Utilizar plantilla predefinida" at bounding box center [302, 91] width 56 height 11
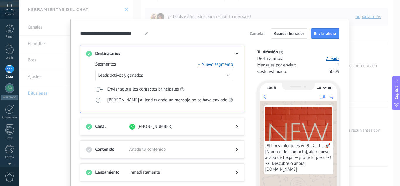
scroll to position [41, 0]
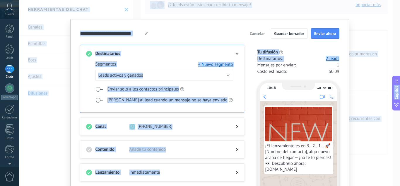
drag, startPoint x: 356, startPoint y: 194, endPoint x: 274, endPoint y: 142, distance: 97.3
click at [358, 185] on html ".abccls-1,.abccls-2{fill-rule:evenodd}.abccls-2{fill:#fff} .abfcls-1{fill:none}…" at bounding box center [200, 93] width 400 height 186
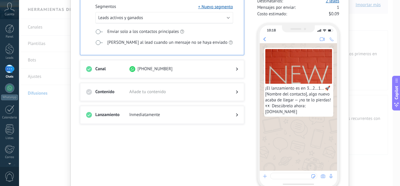
click at [371, 157] on div "**********" at bounding box center [209, 93] width 381 height 186
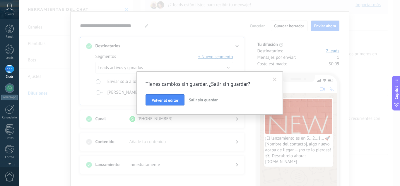
scroll to position [0, 0]
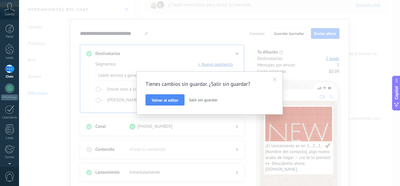
click at [146, 103] on button "Volver al editor" at bounding box center [165, 99] width 39 height 11
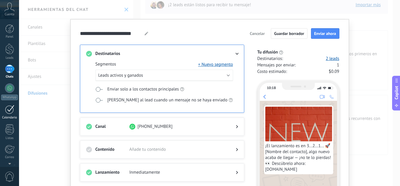
click at [8, 116] on div "Calendario" at bounding box center [9, 118] width 17 height 4
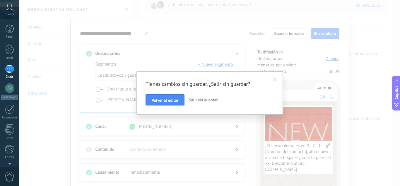
click at [192, 102] on span "Salir sin guardar" at bounding box center [203, 99] width 29 height 5
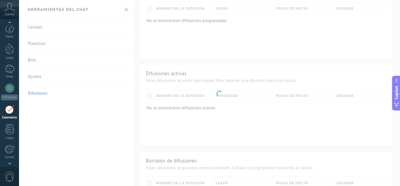
scroll to position [17, 0]
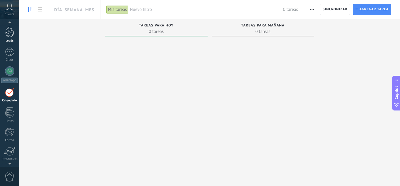
click at [9, 37] on div at bounding box center [9, 31] width 9 height 11
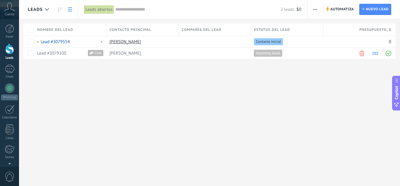
click at [315, 9] on use "button" at bounding box center [316, 9] width 4 height 1
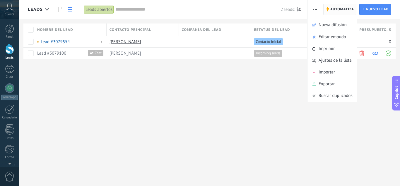
click at [334, 8] on span "Automatiza" at bounding box center [343, 9] width 24 height 11
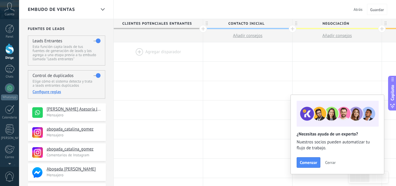
click at [134, 52] on div at bounding box center [158, 51] width 89 height 19
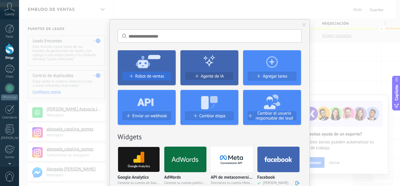
click at [148, 76] on font "Robot de ventas" at bounding box center [149, 76] width 29 height 6
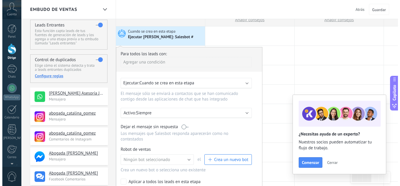
scroll to position [16, 0]
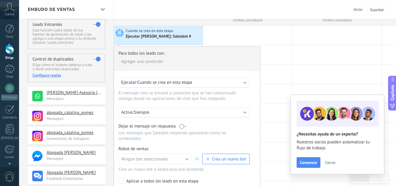
click at [227, 160] on span "Crea un nuevo bot" at bounding box center [229, 159] width 34 height 6
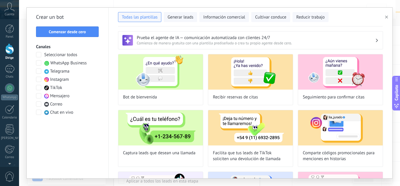
click at [38, 62] on span at bounding box center [38, 62] width 5 height 5
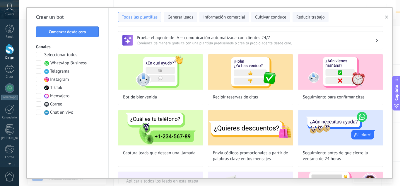
click at [40, 80] on span at bounding box center [38, 79] width 5 height 5
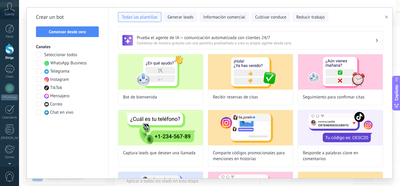
click at [37, 87] on span at bounding box center [38, 87] width 5 height 5
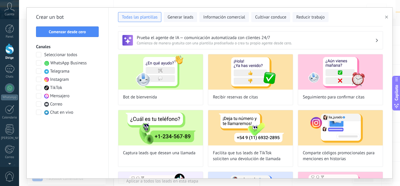
click at [37, 96] on span at bounding box center [38, 95] width 5 height 5
click at [38, 104] on span at bounding box center [38, 103] width 5 height 5
click at [93, 29] on button "Comenzar desde cero" at bounding box center [67, 31] width 63 height 11
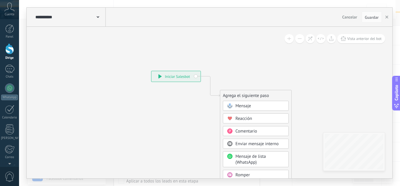
click at [242, 107] on span "Mensaje" at bounding box center [244, 106] width 16 height 6
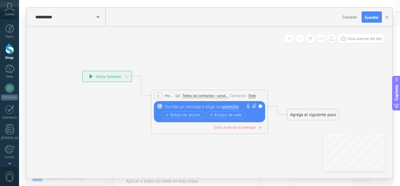
click at [171, 107] on div at bounding box center [208, 106] width 87 height 6
paste div
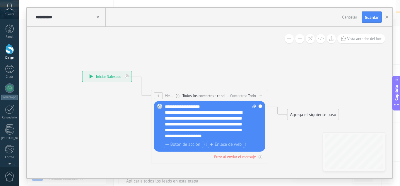
click at [195, 124] on div "**********" at bounding box center [205, 126] width 81 height 35
click at [201, 137] on div "**********" at bounding box center [205, 126] width 81 height 35
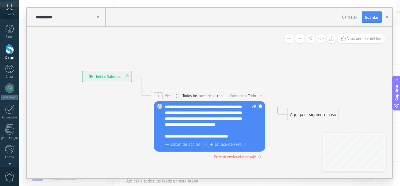
scroll to position [88, 0]
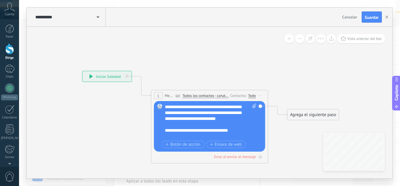
click at [214, 96] on span "Todos los contactos - canales seleccionados" at bounding box center [206, 95] width 46 height 5
click at [214, 96] on button "Todos los contactos - canales seleccionados" at bounding box center [216, 95] width 73 height 11
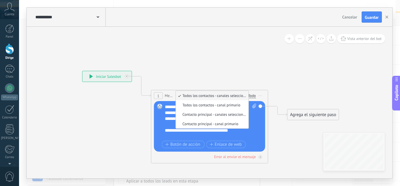
click at [214, 96] on span "Todos los contactos - canales seleccionados" at bounding box center [211, 95] width 71 height 5
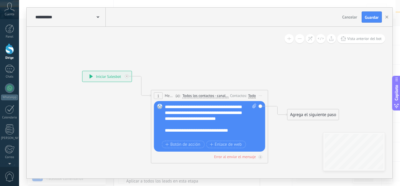
click at [227, 96] on font "Todos los contactos - canales seleccionados" at bounding box center [218, 95] width 70 height 5
click at [227, 96] on button "Todos los contactos - canales seleccionados" at bounding box center [216, 95] width 73 height 11
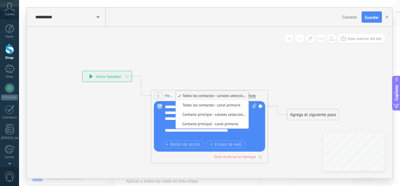
click at [245, 76] on icon at bounding box center [201, 98] width 530 height 348
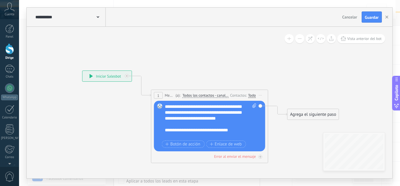
click at [261, 96] on span "Iniciar vista previa aquí Cambiar nombre Duplicar Borrar" at bounding box center [260, 95] width 9 height 9
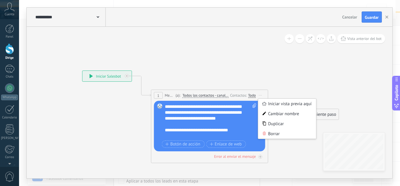
click at [294, 55] on icon at bounding box center [201, 98] width 530 height 348
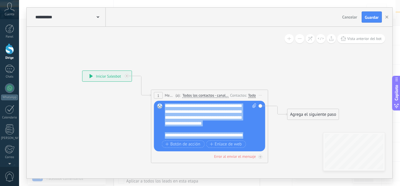
scroll to position [0, 0]
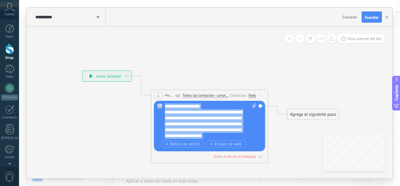
drag, startPoint x: 233, startPoint y: 129, endPoint x: 152, endPoint y: 88, distance: 91.0
click at [82, 70] on div "**********" at bounding box center [82, 70] width 0 height 0
click at [214, 113] on div "**********" at bounding box center [205, 126] width 81 height 35
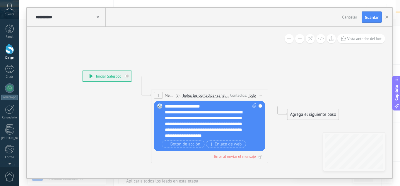
click at [214, 105] on div "**********" at bounding box center [211, 120] width 92 height 35
click at [165, 111] on div "**********" at bounding box center [205, 126] width 81 height 35
drag, startPoint x: 228, startPoint y: 107, endPoint x: 353, endPoint y: 73, distance: 129.2
click at [353, 73] on icon at bounding box center [201, 98] width 530 height 348
click at [218, 135] on div "**********" at bounding box center [211, 120] width 92 height 35
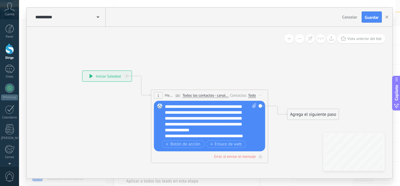
scroll to position [41, 0]
click at [205, 130] on div "**********" at bounding box center [211, 120] width 92 height 35
click at [226, 144] on span "Enlace de web" at bounding box center [226, 144] width 32 height 5
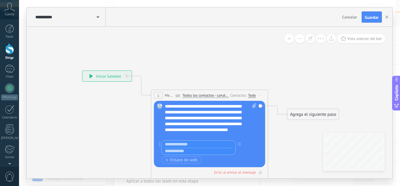
click at [171, 146] on input "text" at bounding box center [199, 143] width 74 height 7
type input "*******"
click at [174, 152] on input "text" at bounding box center [199, 150] width 74 height 7
paste input "**********"
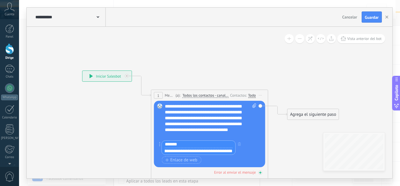
type input "**********"
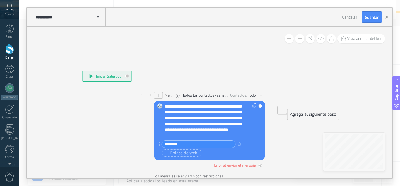
click at [253, 104] on icon at bounding box center [255, 105] width 4 height 4
click input "Subir" at bounding box center [0, 0] width 0 height 0
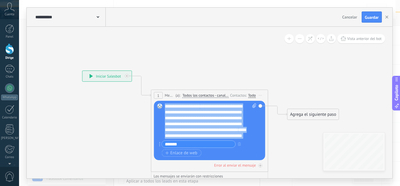
drag, startPoint x: 192, startPoint y: 123, endPoint x: 153, endPoint y: 90, distance: 51.2
click at [153, 90] on div "1 Mensaje ******* (a): Todos los contactos - canales seleccionados Todos los co…" at bounding box center [209, 130] width 117 height 82
copy div "**********"
click at [303, 88] on icon at bounding box center [201, 98] width 530 height 348
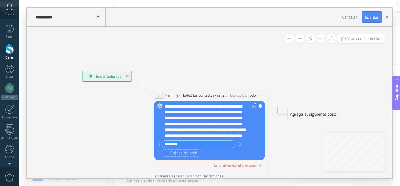
click at [167, 108] on div "**********" at bounding box center [211, 120] width 92 height 35
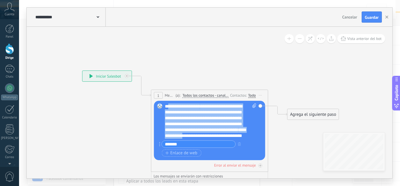
drag, startPoint x: 250, startPoint y: 137, endPoint x: 162, endPoint y: 91, distance: 99.3
click at [162, 91] on div "1 Mensaje ******* (a): Todos los contactos - canales seleccionados Todos los co…" at bounding box center [209, 130] width 117 height 82
drag, startPoint x: 241, startPoint y: 135, endPoint x: 151, endPoint y: 96, distance: 98.2
click at [82, 70] on div "**********" at bounding box center [82, 70] width 0 height 0
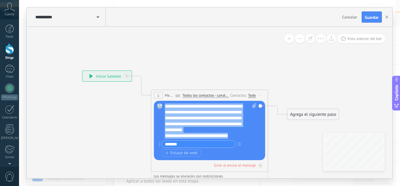
drag, startPoint x: 232, startPoint y: 137, endPoint x: 153, endPoint y: 96, distance: 89.0
click at [153, 96] on div "1 Mensaje ******* (a): Todos los contactos - canales seleccionados Todos los co…" at bounding box center [209, 130] width 117 height 82
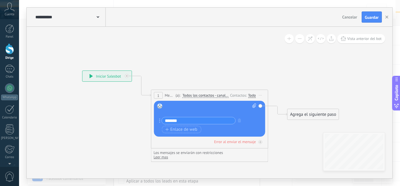
click at [168, 105] on div at bounding box center [211, 109] width 92 height 12
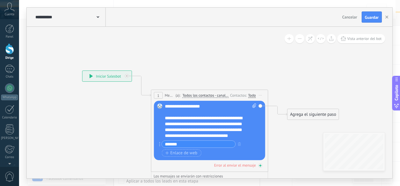
click at [246, 165] on font "Error al enviar el mensaje" at bounding box center [235, 164] width 42 height 5
click at [261, 164] on icon at bounding box center [261, 165] width 2 height 2
click at [332, 116] on font "Agrega el siguiente paso" at bounding box center [314, 114] width 46 height 6
click at [317, 127] on font "Mensaje" at bounding box center [311, 125] width 16 height 6
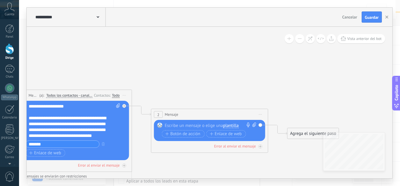
click at [197, 127] on div at bounding box center [208, 125] width 87 height 6
paste div
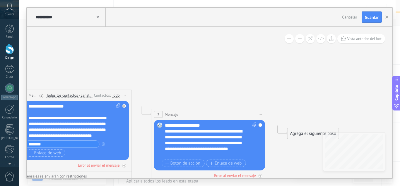
drag, startPoint x: 164, startPoint y: 123, endPoint x: 239, endPoint y: 149, distance: 79.6
click at [239, 149] on div "Reemplazar Quitar Convertir a mensaje de voz Arrastre la imagen aquí para adjun…" at bounding box center [209, 145] width 111 height 50
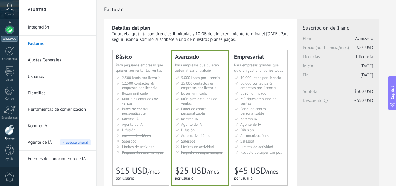
click at [15, 34] on link "WhatsApp" at bounding box center [9, 33] width 19 height 17
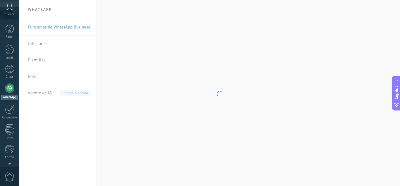
click at [6, 16] on div "Cuenta" at bounding box center [9, 9] width 19 height 19
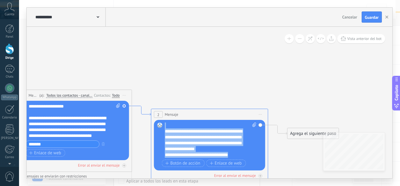
drag, startPoint x: 235, startPoint y: 157, endPoint x: 141, endPoint y: 111, distance: 105.0
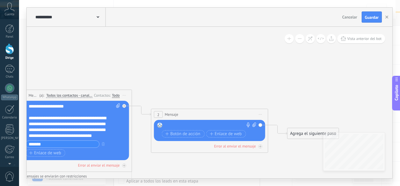
click at [181, 124] on div at bounding box center [208, 125] width 87 height 6
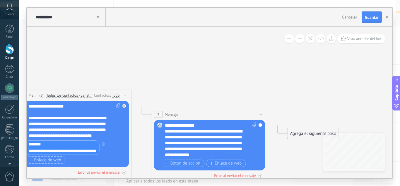
click at [50, 145] on input "*******" at bounding box center [63, 143] width 74 height 7
click at [247, 61] on icon at bounding box center [132, 121] width 667 height 394
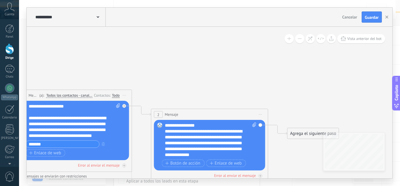
click at [307, 133] on font "Agrega el siguiente paso" at bounding box center [314, 133] width 46 height 6
click at [302, 169] on span at bounding box center [297, 168] width 11 height 5
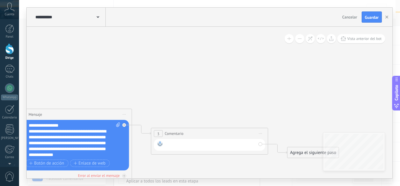
click at [216, 142] on div at bounding box center [210, 145] width 91 height 8
click at [166, 143] on div at bounding box center [210, 145] width 91 height 8
click at [124, 125] on icon at bounding box center [124, 125] width 2 height 2
click at [119, 124] on icon at bounding box center [118, 124] width 4 height 4
click input "Subir" at bounding box center [0, 0] width 0 height 0
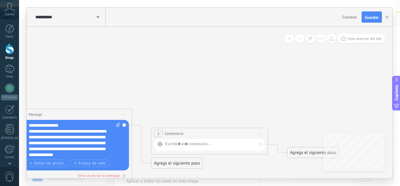
click at [162, 164] on font "Agrega el siguiente paso" at bounding box center [177, 163] width 46 height 6
click at [163, 173] on rect at bounding box center [160, 172] width 5 height 5
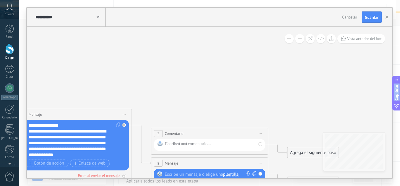
drag, startPoint x: 395, startPoint y: 29, endPoint x: 398, endPoint y: 199, distance: 170.6
click at [398, 169] on html ".abccls-1,.abccls-2{fill-rule:evenodd}.abccls-2{fill:#fff} .abfcls-1{fill:none}…" at bounding box center [200, 77] width 400 height 186
click at [400, 170] on div "**********" at bounding box center [209, 93] width 381 height 186
click at [198, 174] on div at bounding box center [208, 174] width 87 height 6
click at [179, 144] on div at bounding box center [210, 145] width 91 height 8
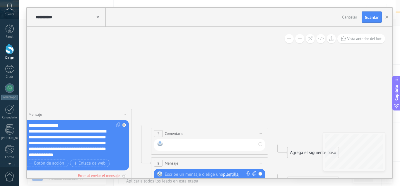
paste div
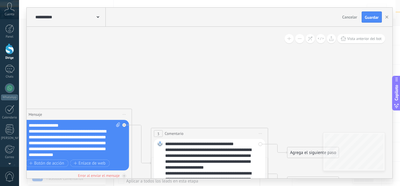
click at [260, 143] on div "**********" at bounding box center [209, 176] width 111 height 74
click at [261, 144] on div "**********" at bounding box center [209, 176] width 111 height 74
click at [300, 154] on font "Agrega el siguiente paso" at bounding box center [314, 153] width 46 height 6
click at [304, 163] on font "Mensaje" at bounding box center [311, 163] width 16 height 6
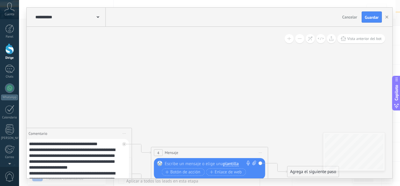
click at [370, 20] on font "Guardar" at bounding box center [372, 17] width 14 height 5
click at [397, 24] on div "**********" at bounding box center [209, 93] width 381 height 186
click at [388, 18] on use "button" at bounding box center [387, 17] width 3 height 3
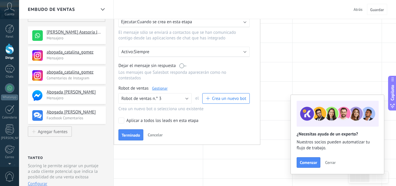
scroll to position [69, 0]
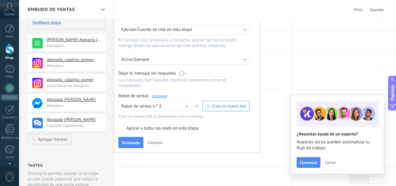
click at [185, 73] on label at bounding box center [182, 73] width 7 height 6
click at [180, 107] on button "Robot de ventas n.° 3" at bounding box center [154, 106] width 73 height 11
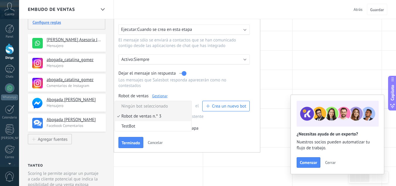
click at [180, 107] on span "Ningún bot seleccionado" at bounding box center [152, 106] width 75 height 6
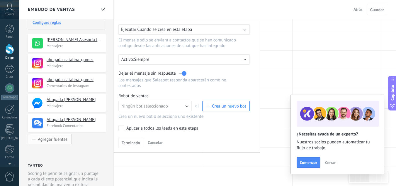
click at [58, 142] on button "Agregar fuentes" at bounding box center [50, 139] width 44 height 10
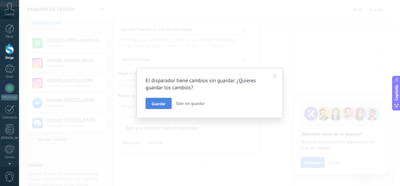
click at [165, 102] on font "Guardar" at bounding box center [159, 103] width 14 height 5
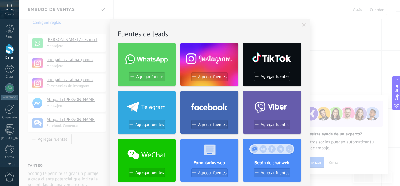
click at [272, 75] on font "Agregar fuentes" at bounding box center [275, 77] width 29 height 6
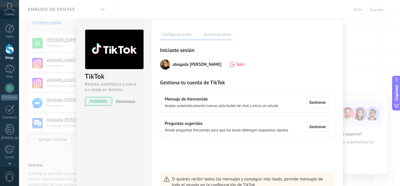
click at [215, 35] on label "Autorizaciones" at bounding box center [218, 35] width 30 height 9
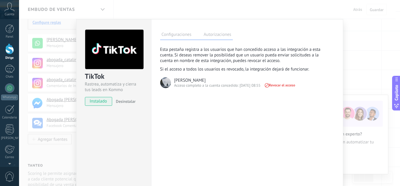
click at [289, 83] on span "Revocar el acceso" at bounding box center [279, 85] width 31 height 4
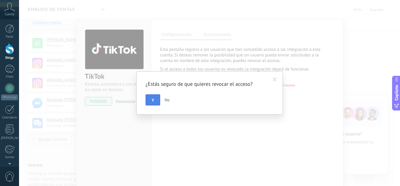
click at [150, 98] on button "Y" at bounding box center [153, 99] width 15 height 11
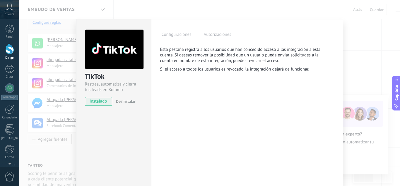
click at [176, 35] on label "Configuraciones" at bounding box center [176, 35] width 33 height 9
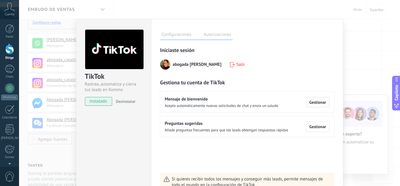
click at [319, 101] on font "Gestionar" at bounding box center [318, 101] width 17 height 5
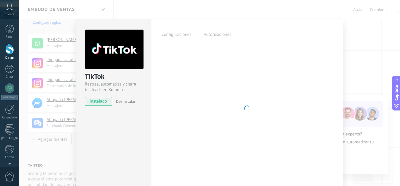
click at [179, 36] on label "Configuraciones" at bounding box center [176, 35] width 33 height 9
click at [214, 32] on label "Autorizaciones" at bounding box center [218, 35] width 30 height 9
click at [173, 34] on label "Configuraciones" at bounding box center [176, 35] width 33 height 9
click at [390, 18] on div "TikTok Rastrea, automatiza y cierra tus leads en Kommo instalado Desinstalar Co…" at bounding box center [209, 93] width 381 height 186
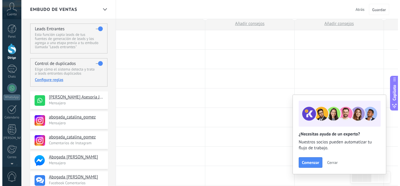
scroll to position [0, 0]
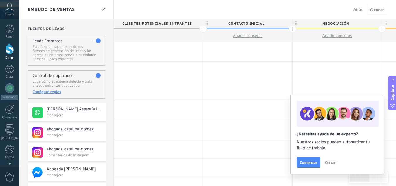
click at [15, 50] on link "Dirige" at bounding box center [9, 51] width 19 height 16
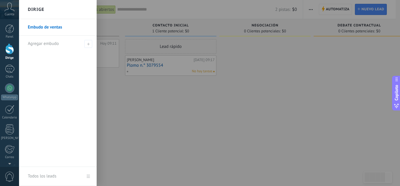
click at [61, 25] on font "Embudo de ventas" at bounding box center [45, 27] width 34 height 6
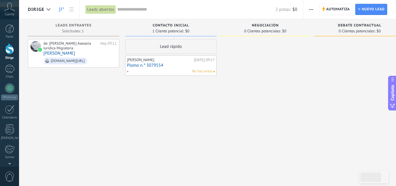
click at [138, 64] on font "Plomo n.° 3079554" at bounding box center [145, 65] width 36 height 6
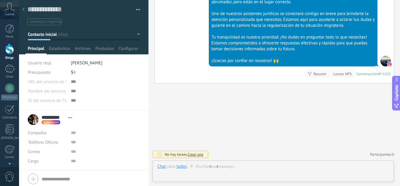
scroll to position [9, 0]
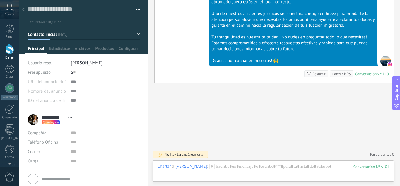
click at [397, 37] on div "Buscar Carga más [DATE] [DATE] Creación: 2 eventos Expandir [DATE] 09:17 [PERSO…" at bounding box center [275, 19] width 252 height 332
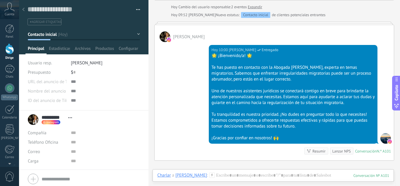
scroll to position [69, 0]
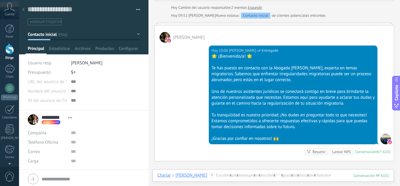
click at [244, 24] on div at bounding box center [274, 23] width 240 height 3
click at [234, 26] on div "[PERSON_NAME]" at bounding box center [275, 34] width 240 height 17
click at [233, 24] on div at bounding box center [274, 23] width 240 height 3
click at [198, 69] on div "[PERSON_NAME][DATE] 10:00 [PERSON_NAME] Entregado 🌟 ¡Bienvenido/a! 🌟 Te has pue…" at bounding box center [274, 93] width 240 height 136
click at [89, 12] on textarea at bounding box center [80, 9] width 104 height 9
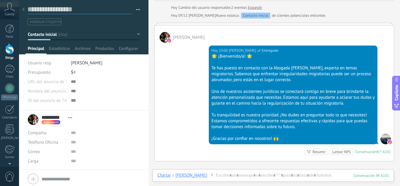
type textarea "*"
type textarea "**"
type textarea "***"
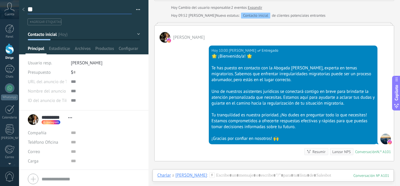
type textarea "***"
type textarea "****"
type textarea "*****"
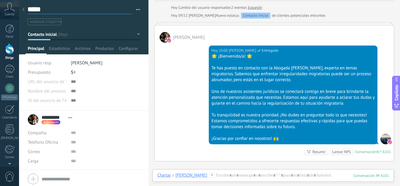
type textarea "******"
type textarea "********"
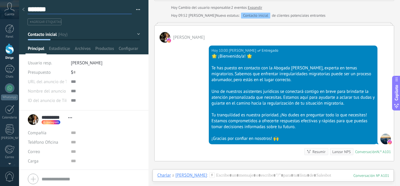
type textarea "********"
type textarea "*********"
type textarea "**********"
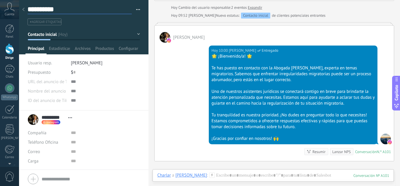
type textarea "**********"
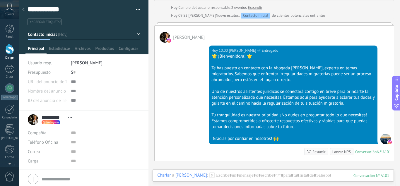
type textarea "**********"
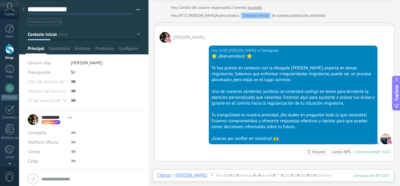
type textarea "**********"
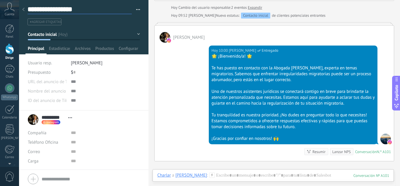
type textarea "**********"
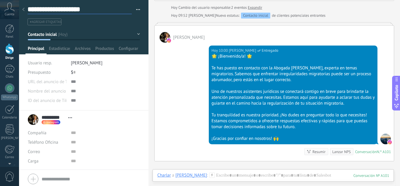
type textarea "**********"
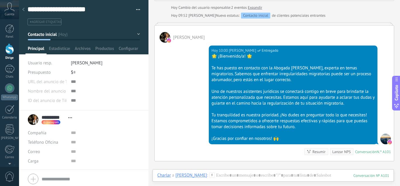
click at [123, 24] on ul "#agregar etiquetas" at bounding box center [83, 22] width 112 height 8
click at [158, 15] on div at bounding box center [163, 15] width 11 height 5
click at [10, 47] on div at bounding box center [9, 48] width 9 height 11
click at [9, 89] on div at bounding box center [9, 87] width 9 height 9
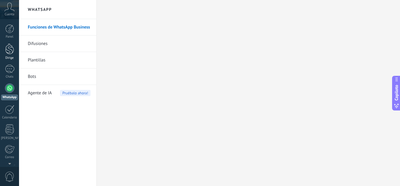
click at [10, 47] on div at bounding box center [9, 48] width 9 height 11
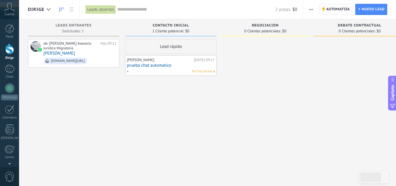
click at [337, 9] on font "Automatiza" at bounding box center [338, 9] width 24 height 4
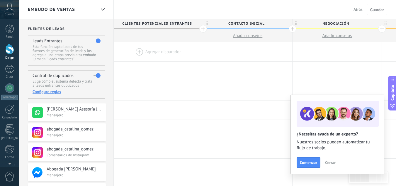
click at [354, 13] on button "Atrás" at bounding box center [358, 9] width 14 height 9
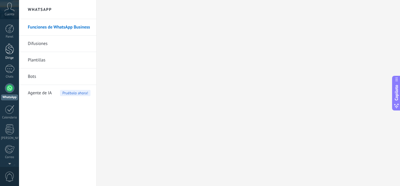
click at [11, 51] on div at bounding box center [9, 48] width 9 height 11
